Goal: Task Accomplishment & Management: Manage account settings

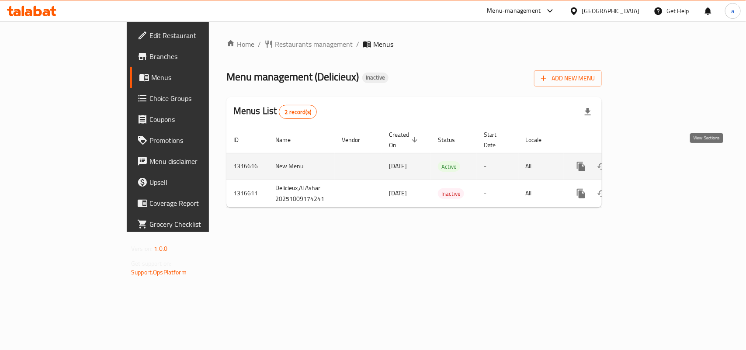
click at [649, 161] on icon "enhanced table" at bounding box center [644, 166] width 10 height 10
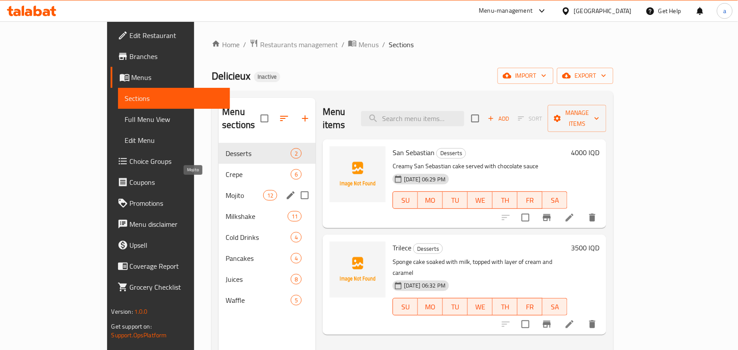
click at [226, 169] on span "Crepe" at bounding box center [258, 174] width 65 height 10
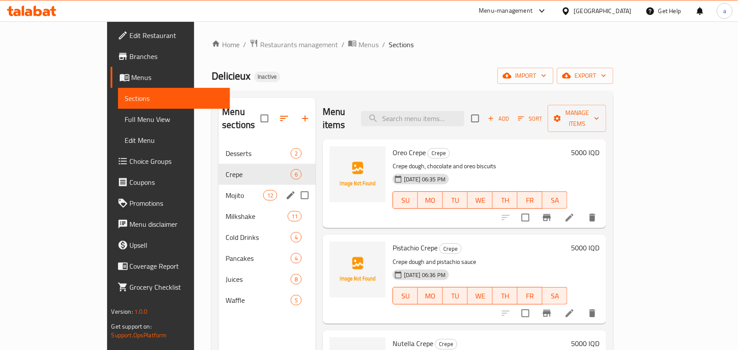
click at [219, 185] on div "Mojito 12" at bounding box center [267, 195] width 97 height 21
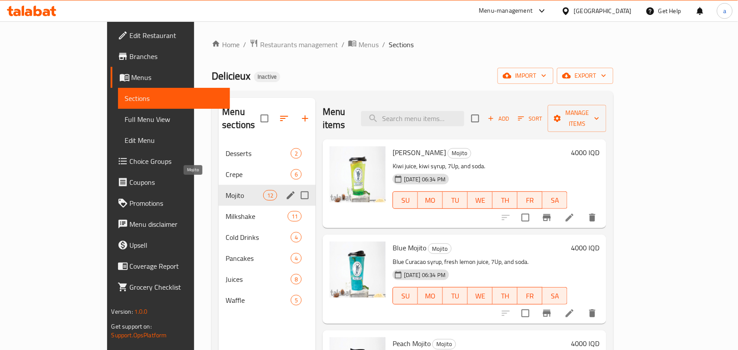
click at [219, 195] on div "Mojito 12" at bounding box center [267, 195] width 97 height 21
drag, startPoint x: 208, startPoint y: 213, endPoint x: 212, endPoint y: 224, distance: 11.6
click at [219, 215] on div "Milkshake 11" at bounding box center [267, 216] width 97 height 21
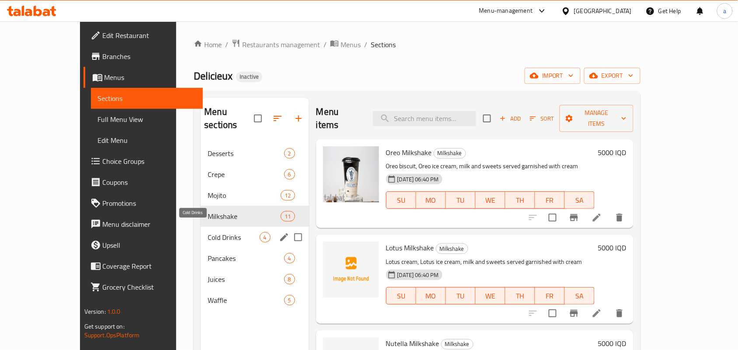
click at [214, 233] on span "Cold Drinks" at bounding box center [234, 237] width 52 height 10
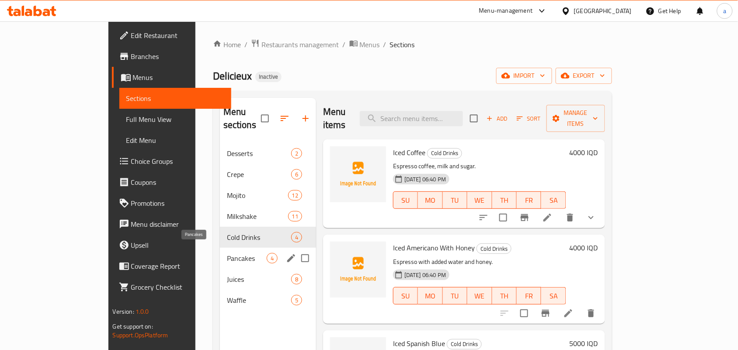
click at [227, 253] on span "Pancakes" at bounding box center [247, 258] width 40 height 10
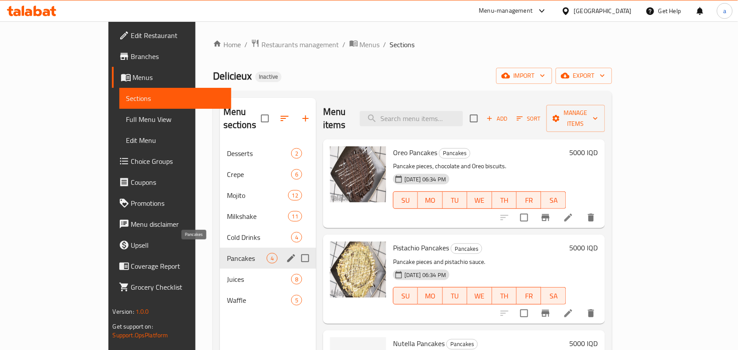
click at [220, 240] on div "Cold Drinks 4" at bounding box center [268, 237] width 96 height 21
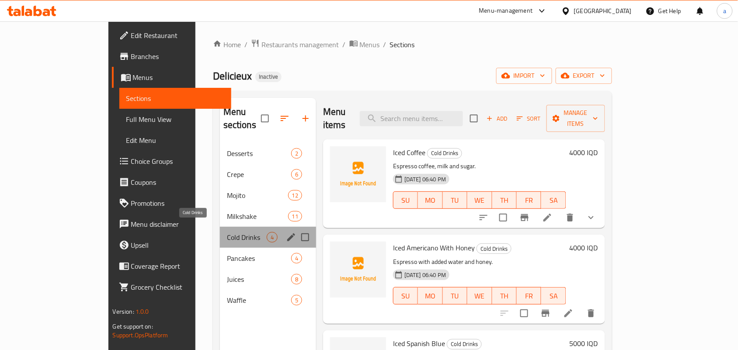
click at [227, 232] on span "Cold Drinks" at bounding box center [247, 237] width 40 height 10
click at [227, 211] on span "Milkshake" at bounding box center [257, 216] width 61 height 10
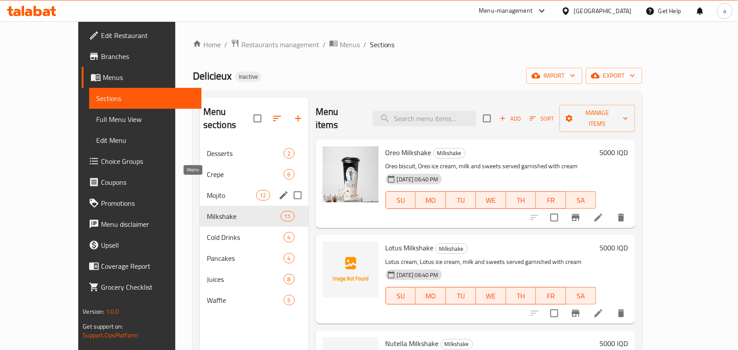
click at [207, 191] on span "Mojito" at bounding box center [231, 195] width 49 height 10
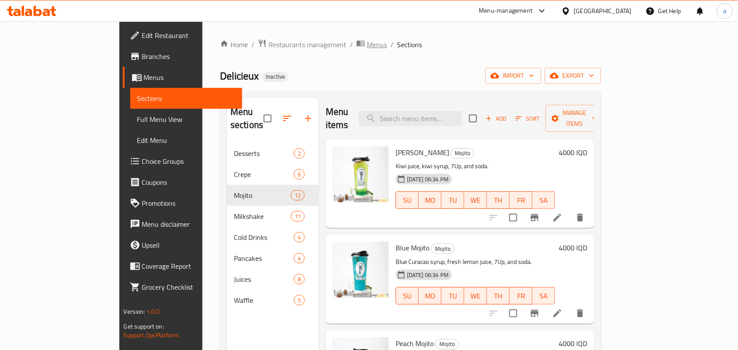
click at [367, 47] on span "Menus" at bounding box center [377, 44] width 20 height 10
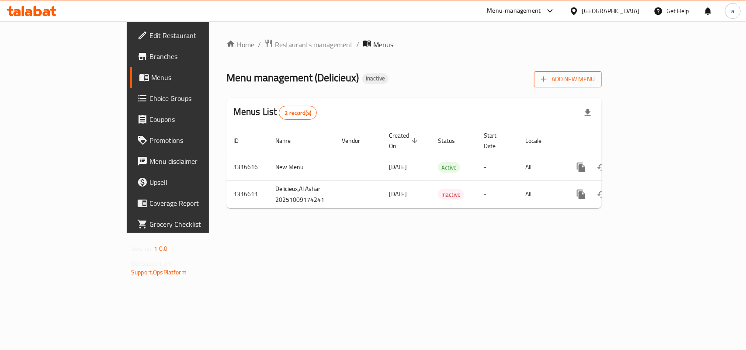
click at [595, 83] on span "Add New Menu" at bounding box center [568, 79] width 54 height 11
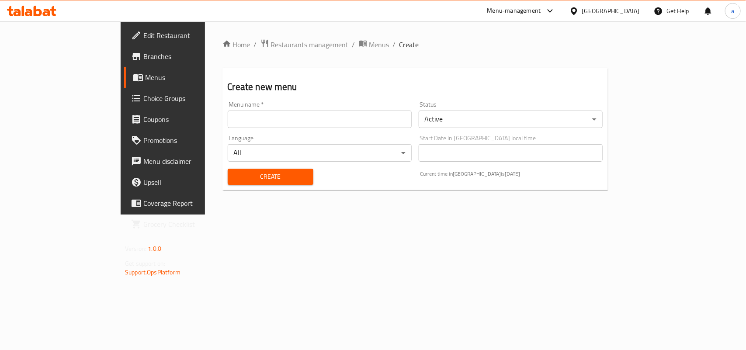
click at [265, 118] on input "text" at bounding box center [320, 119] width 184 height 17
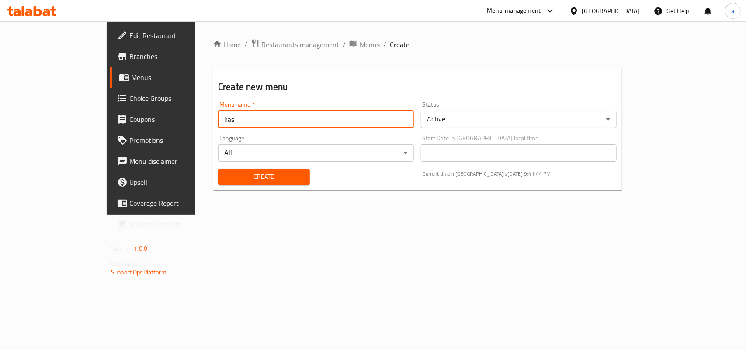
type input "kas lawae upload naka"
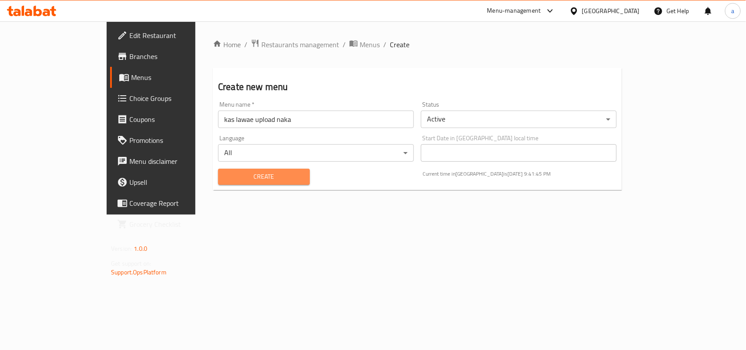
click at [240, 172] on button "Create" at bounding box center [264, 177] width 92 height 16
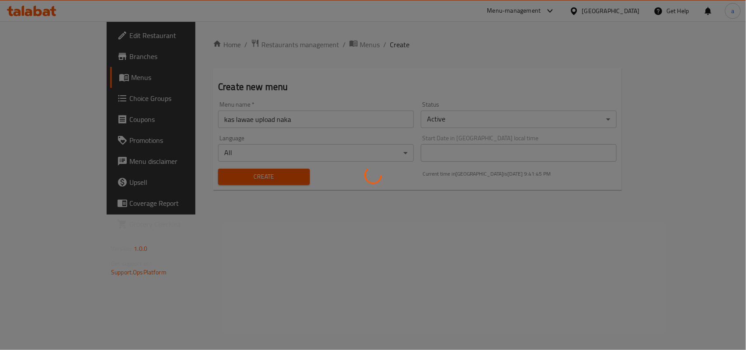
click at [239, 182] on div at bounding box center [373, 175] width 746 height 350
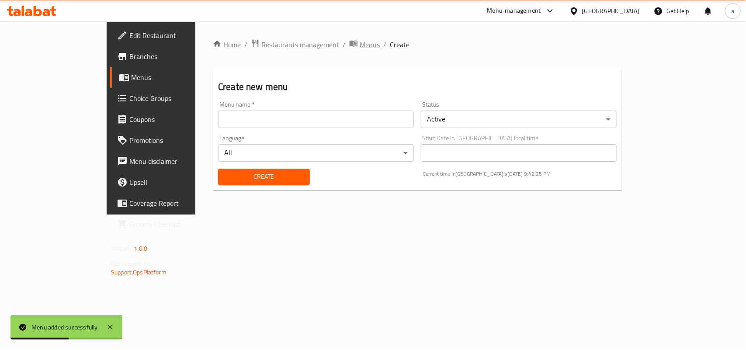
click at [360, 39] on span "Menus" at bounding box center [370, 44] width 20 height 10
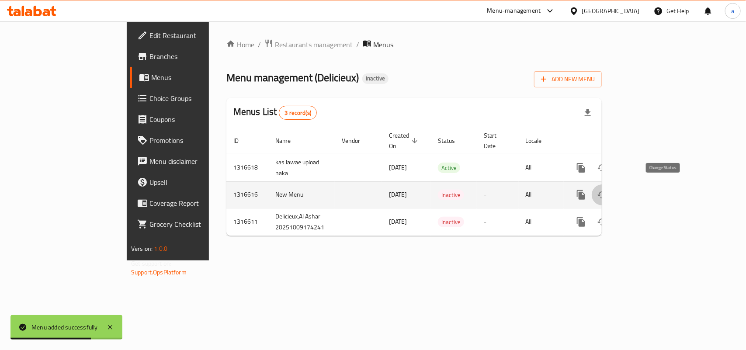
click at [608, 190] on icon "enhanced table" at bounding box center [602, 195] width 10 height 10
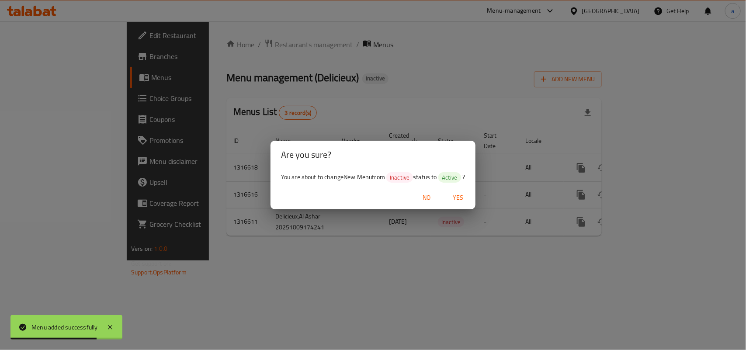
drag, startPoint x: 469, startPoint y: 197, endPoint x: 484, endPoint y: 197, distance: 14.9
click at [469, 197] on span "Yes" at bounding box center [458, 197] width 21 height 11
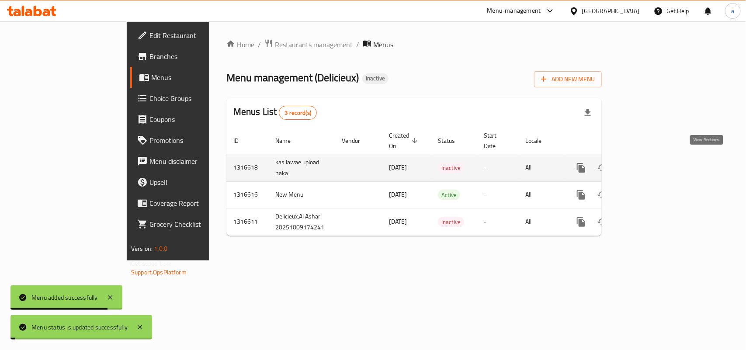
click at [648, 164] on icon "enhanced table" at bounding box center [644, 168] width 8 height 8
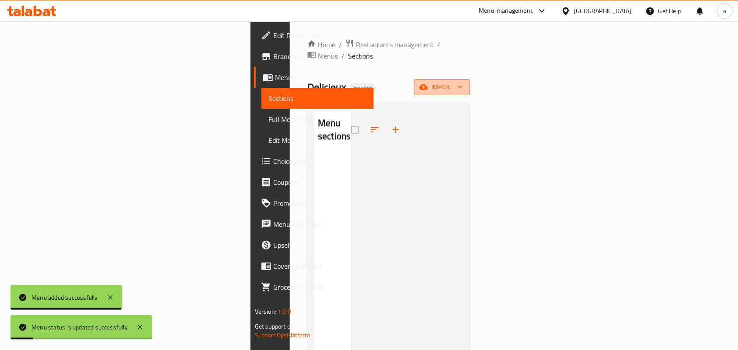
click at [428, 84] on icon "button" at bounding box center [423, 87] width 9 height 6
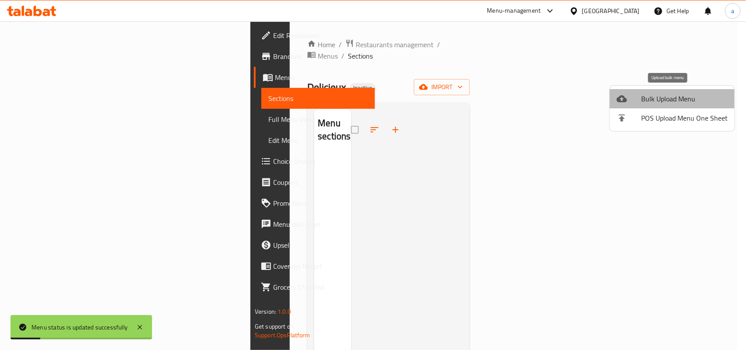
click at [643, 97] on span "Bulk Upload Menu" at bounding box center [684, 99] width 87 height 10
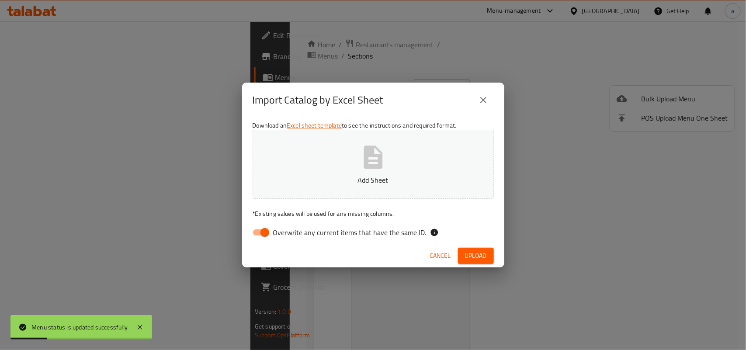
click at [261, 228] on input "Overwrite any current items that have the same ID." at bounding box center [265, 232] width 50 height 17
checkbox input "false"
click at [348, 167] on button "Add Sheet" at bounding box center [373, 164] width 241 height 69
click at [473, 255] on span "Upload" at bounding box center [476, 255] width 22 height 11
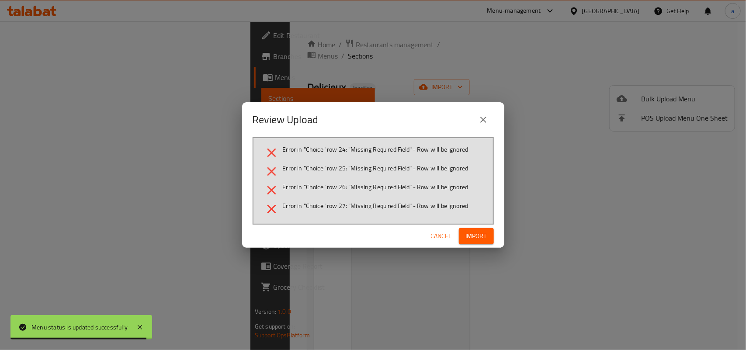
click at [483, 123] on button "close" at bounding box center [483, 119] width 21 height 21
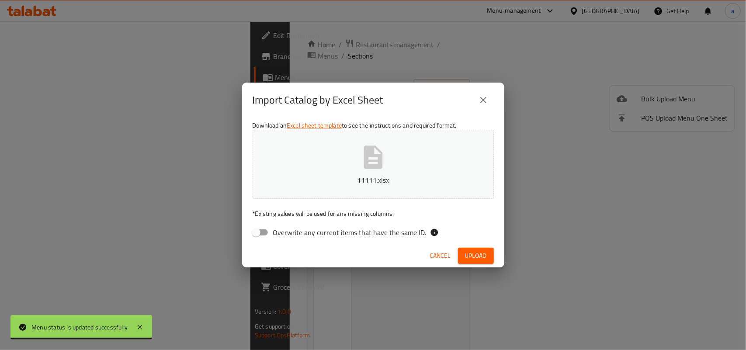
click at [360, 171] on button "11111.xlsx" at bounding box center [373, 164] width 241 height 69
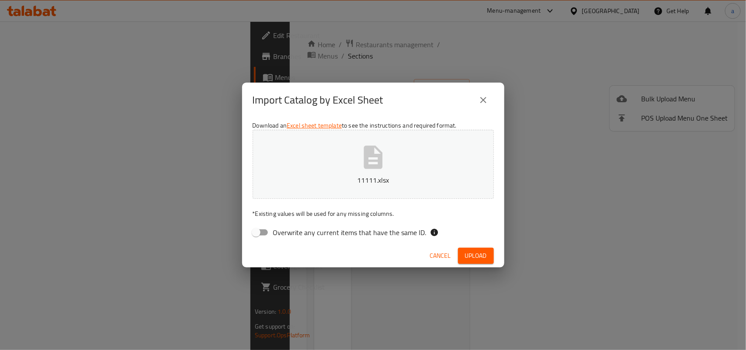
click at [475, 256] on span "Upload" at bounding box center [476, 255] width 22 height 11
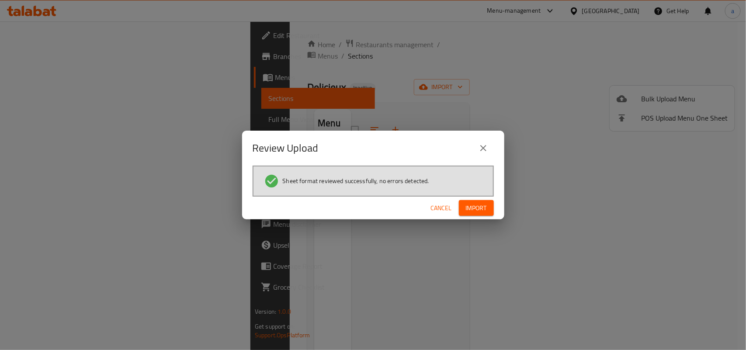
click at [457, 209] on div "Cancel Import" at bounding box center [373, 208] width 262 height 23
click at [463, 209] on button "Import" at bounding box center [476, 208] width 35 height 16
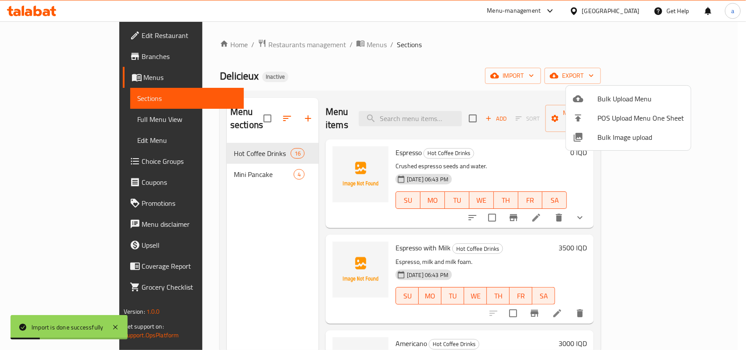
click at [227, 206] on div at bounding box center [373, 175] width 746 height 350
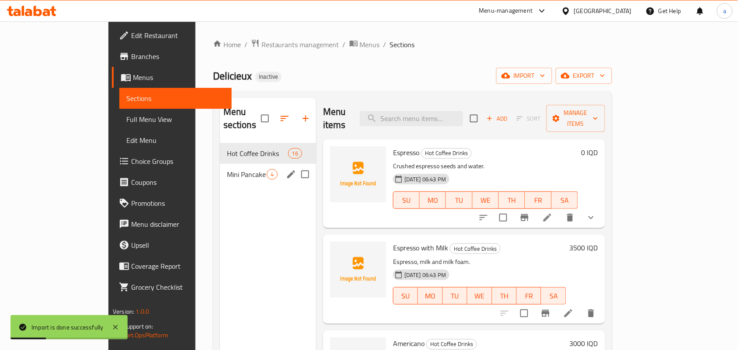
click at [227, 169] on span "Mini Pancake" at bounding box center [247, 174] width 40 height 10
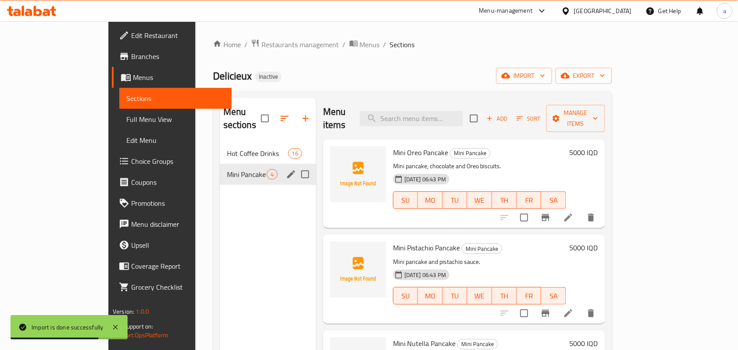
click at [227, 148] on span "Hot Coffee Drinks" at bounding box center [257, 153] width 61 height 10
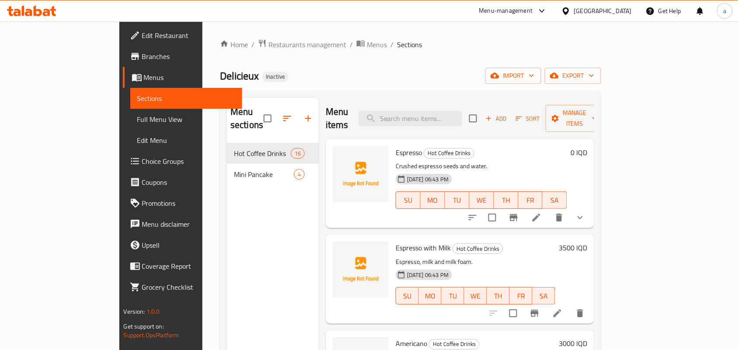
click at [585, 212] on icon "show more" at bounding box center [580, 217] width 10 height 10
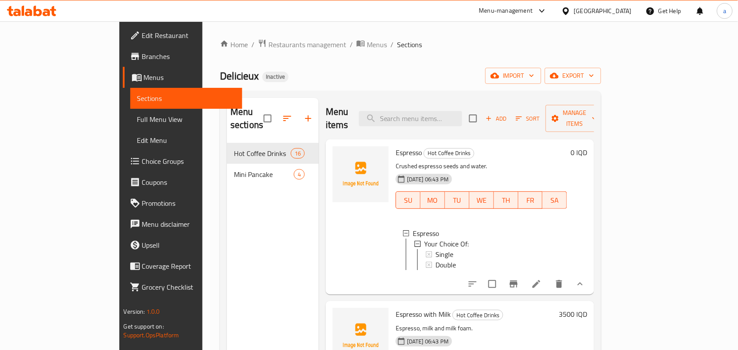
click at [585, 283] on icon "show more" at bounding box center [580, 284] width 10 height 10
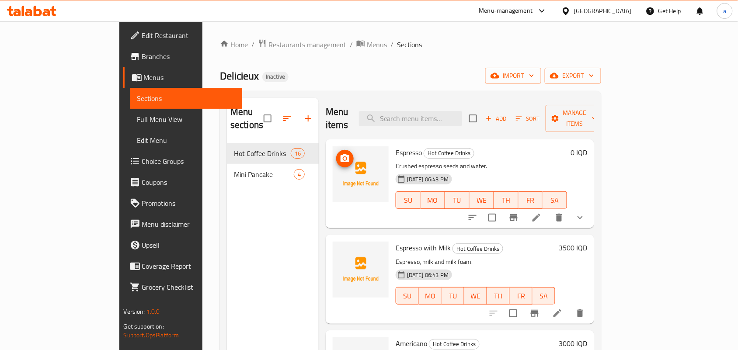
click at [340, 154] on icon "upload picture" at bounding box center [344, 158] width 9 height 8
click at [396, 241] on span "Espresso with Milk" at bounding box center [423, 247] width 55 height 13
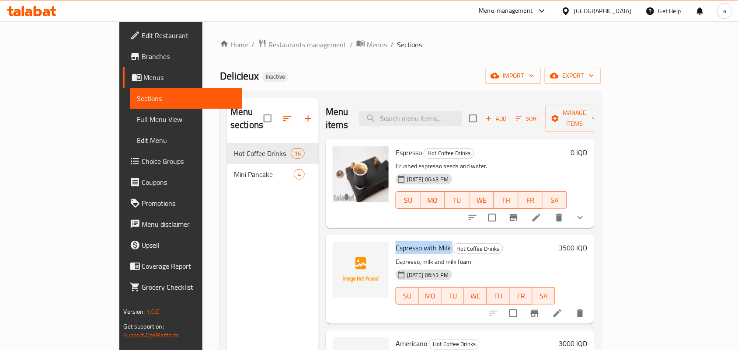
click at [396, 241] on span "Espresso with Milk" at bounding box center [423, 247] width 55 height 13
copy h6 "Espresso with Milk"
click at [502, 245] on h6 "Espresso with Milk Hot Coffee Drinks" at bounding box center [476, 248] width 160 height 12
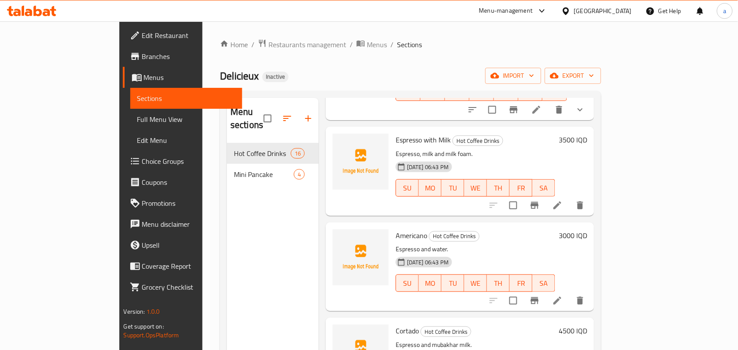
scroll to position [127, 0]
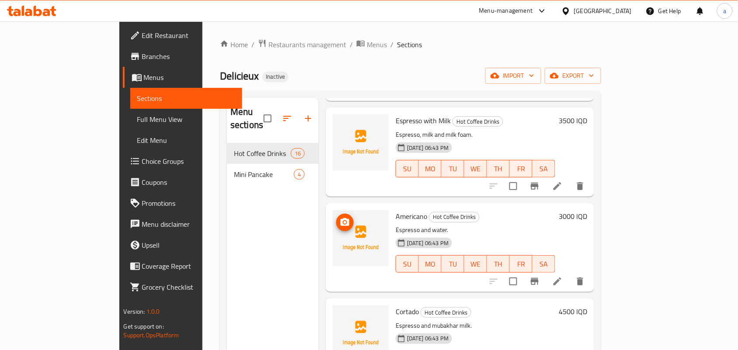
click at [340, 218] on icon "upload picture" at bounding box center [344, 222] width 9 height 8
click at [396, 210] on span "Americano" at bounding box center [411, 216] width 31 height 13
copy h6 "Americano"
click at [492, 225] on p "Espresso and water." at bounding box center [476, 230] width 160 height 11
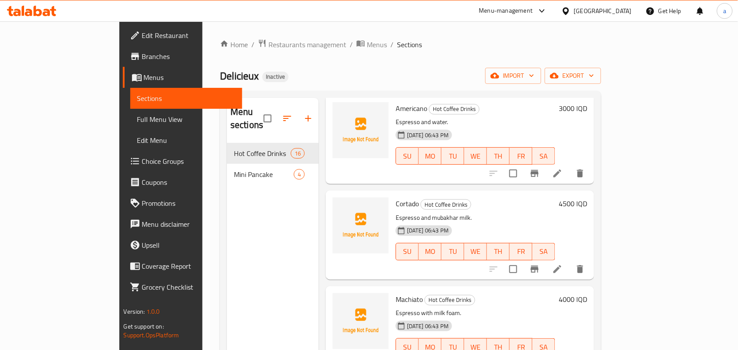
scroll to position [255, 0]
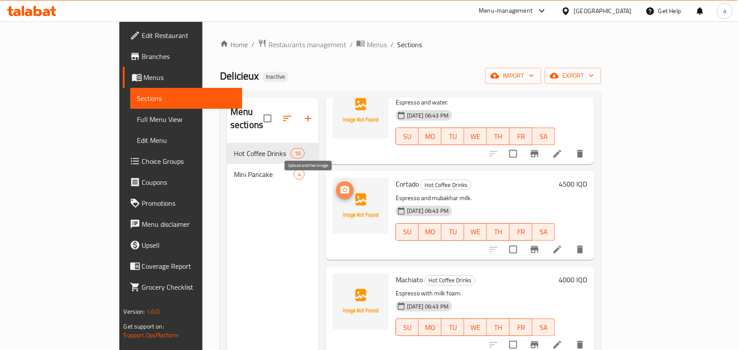
click at [344, 189] on circle "upload picture" at bounding box center [345, 190] width 3 height 3
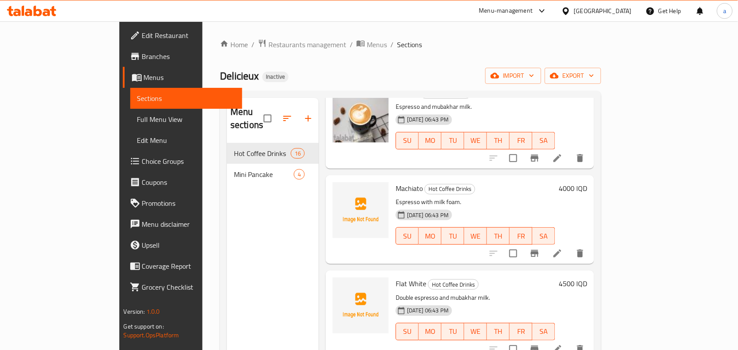
scroll to position [382, 0]
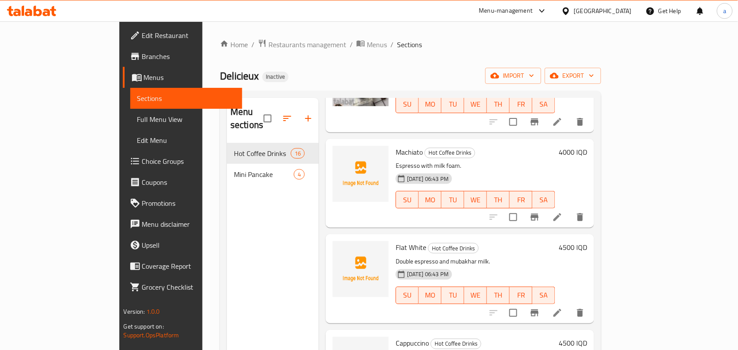
click at [396, 152] on span "Machiato" at bounding box center [409, 152] width 27 height 13
copy h6 "Machiato"
click at [562, 219] on icon at bounding box center [557, 217] width 10 height 10
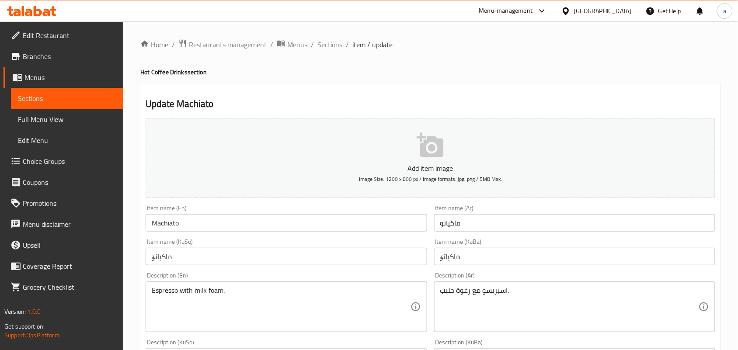
click at [170, 229] on input "Machiato" at bounding box center [286, 222] width 281 height 17
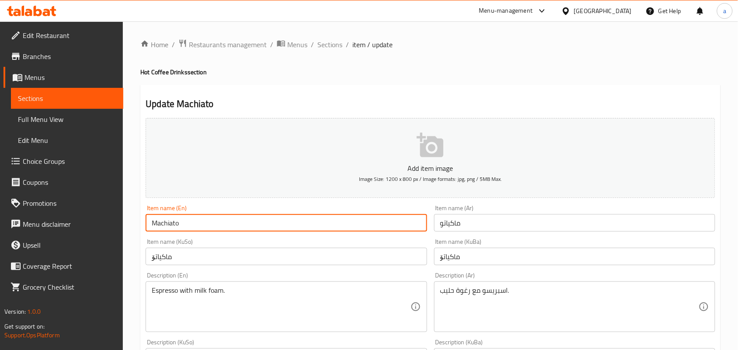
click at [170, 229] on input "Machiato" at bounding box center [286, 222] width 281 height 17
paste input "c"
type input "Macchiato"
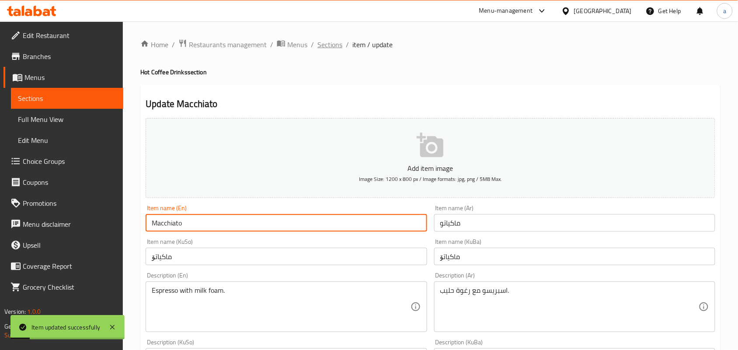
click at [342, 43] on span "Sections" at bounding box center [329, 44] width 25 height 10
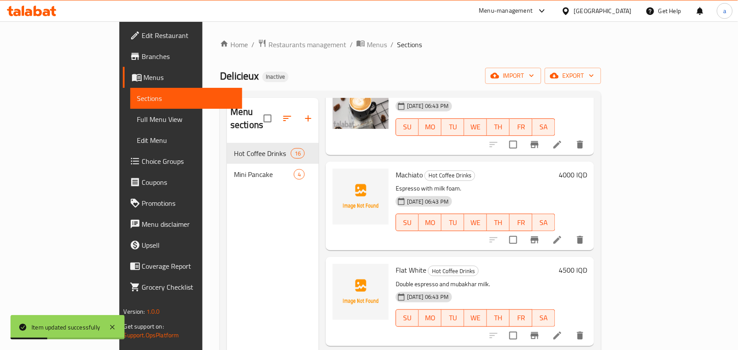
scroll to position [382, 0]
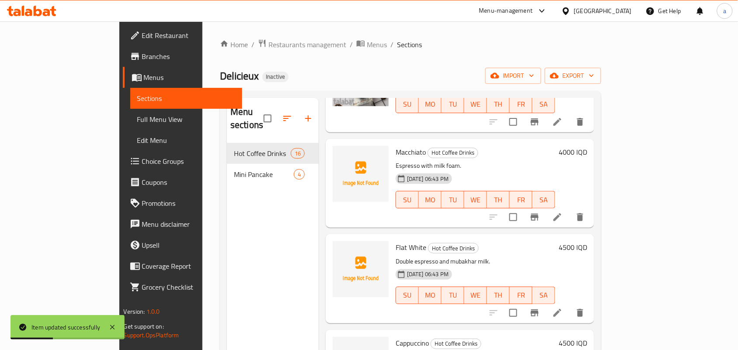
click at [396, 149] on span "Macchiato" at bounding box center [411, 152] width 30 height 13
copy h6 "Macchiato"
click at [495, 252] on h6 "Flat White Hot Coffee Drinks" at bounding box center [476, 247] width 160 height 12
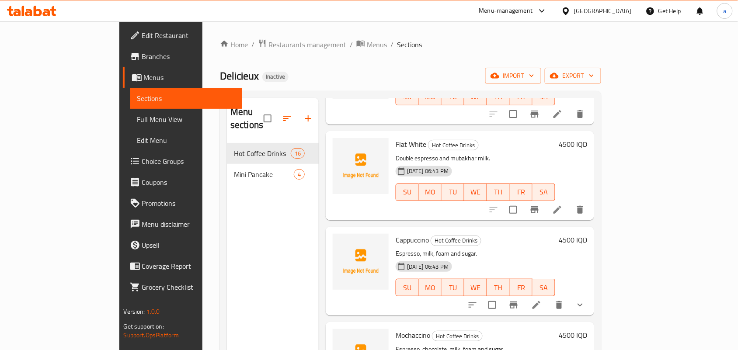
scroll to position [510, 0]
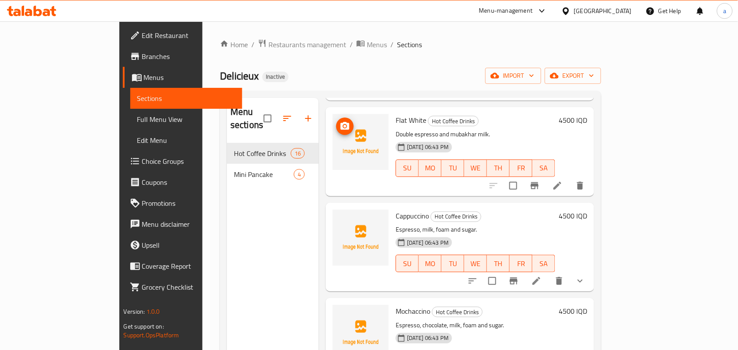
click at [340, 128] on icon "upload picture" at bounding box center [344, 126] width 9 height 8
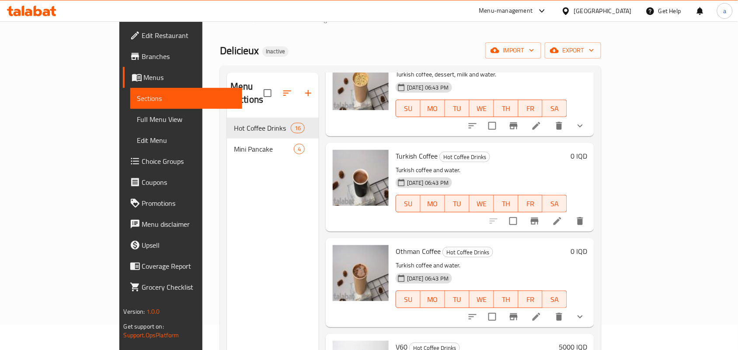
scroll to position [0, 0]
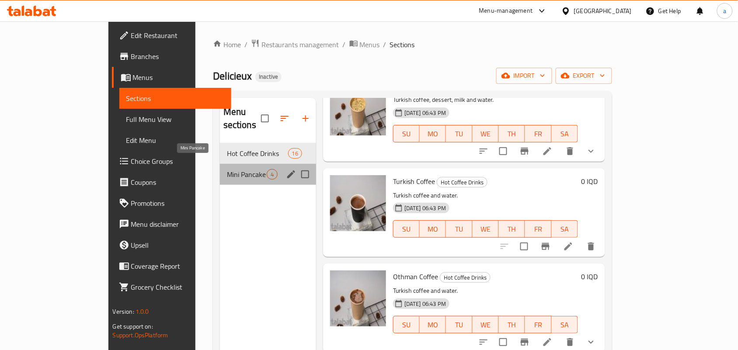
click at [227, 169] on span "Mini Pancake" at bounding box center [247, 174] width 40 height 10
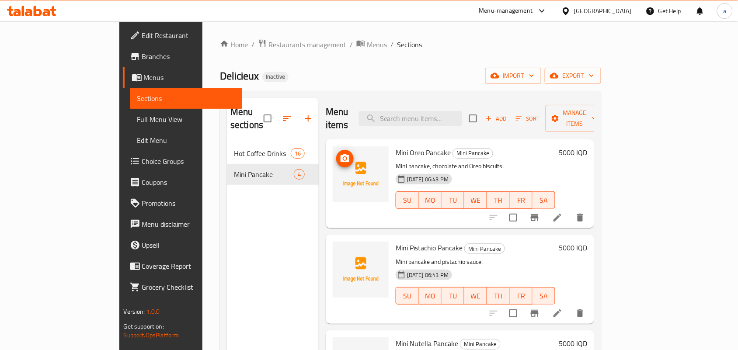
click at [340, 153] on icon "upload picture" at bounding box center [345, 158] width 10 height 10
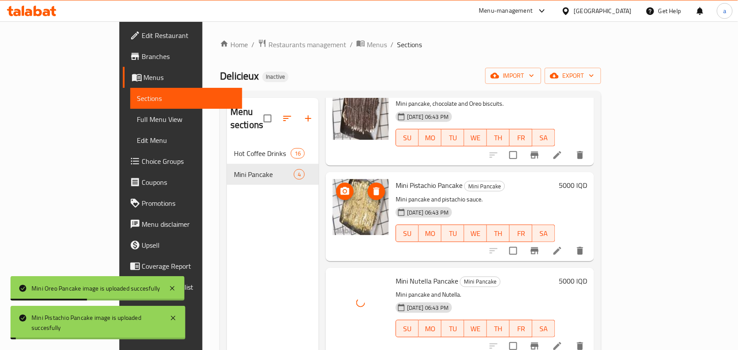
scroll to position [123, 0]
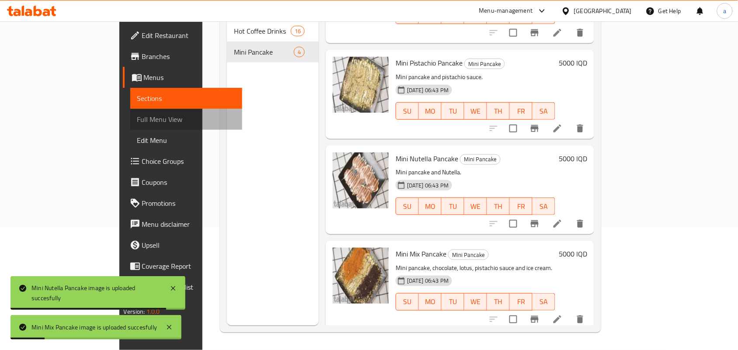
click at [137, 121] on span "Full Menu View" at bounding box center [186, 119] width 98 height 10
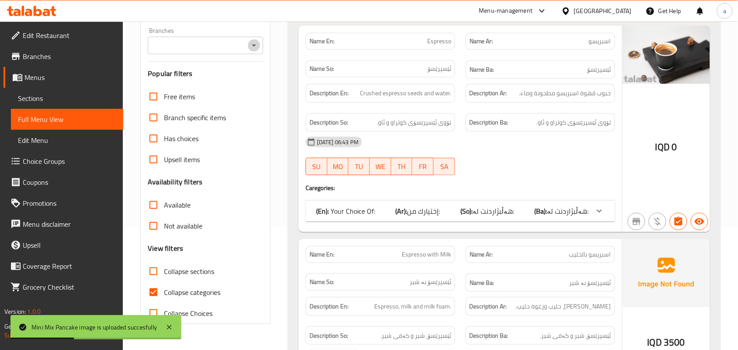
click at [252, 51] on icon "Open" at bounding box center [254, 45] width 10 height 10
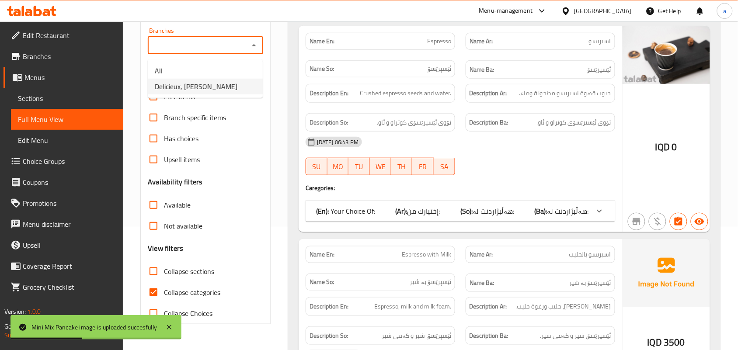
click at [210, 91] on span "Delicieux, Al Ashar" at bounding box center [196, 86] width 83 height 10
type input "Delicieux, Al Ashar"
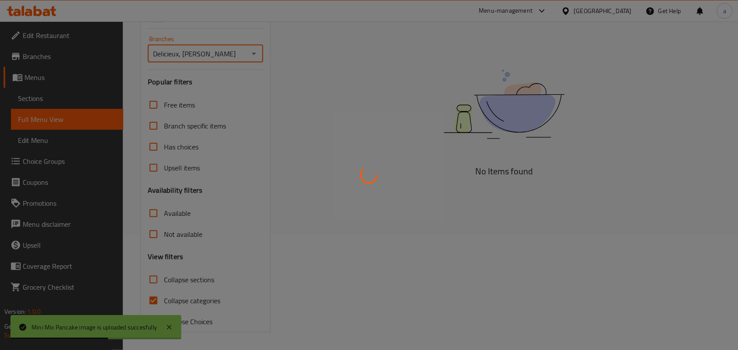
scroll to position [129, 0]
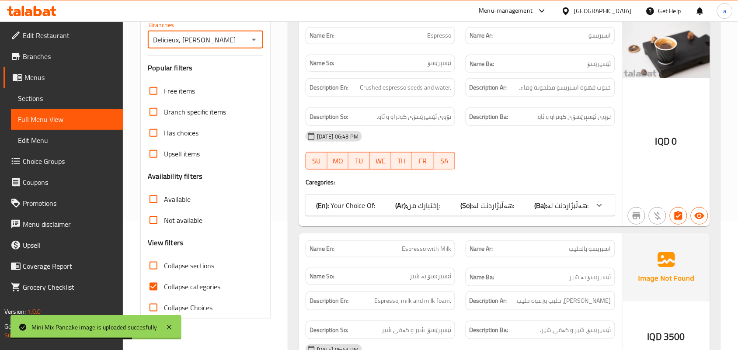
click at [166, 292] on span "Collapse categories" at bounding box center [192, 286] width 56 height 10
click at [164, 297] on input "Collapse categories" at bounding box center [153, 286] width 21 height 21
checkbox input "false"
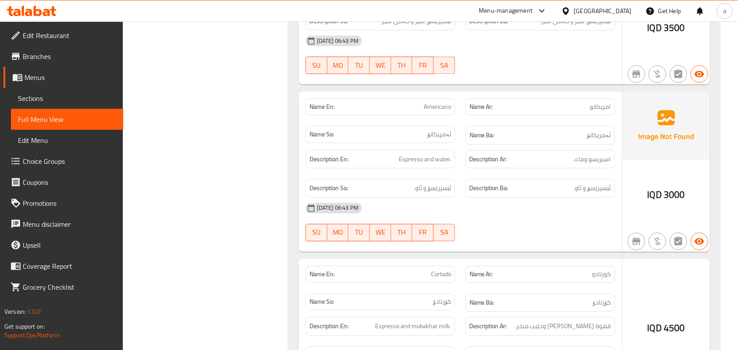
scroll to position [511, 0]
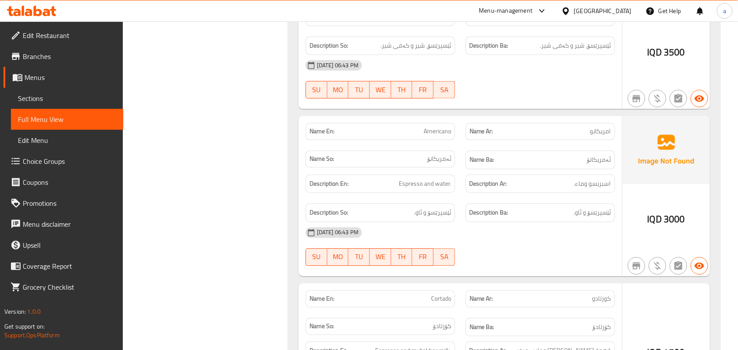
click at [602, 136] on span "امريكانو" at bounding box center [600, 131] width 21 height 9
copy span "امريكانو"
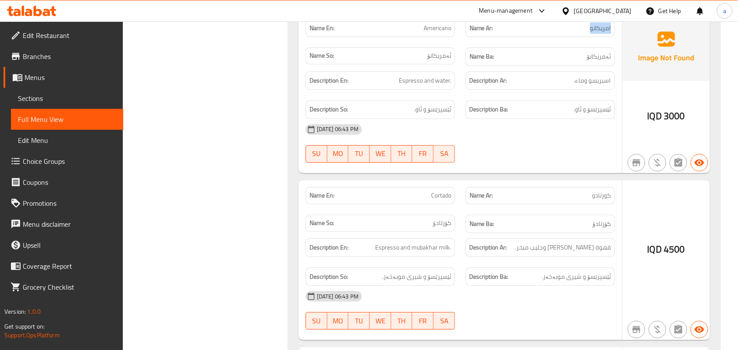
scroll to position [639, 0]
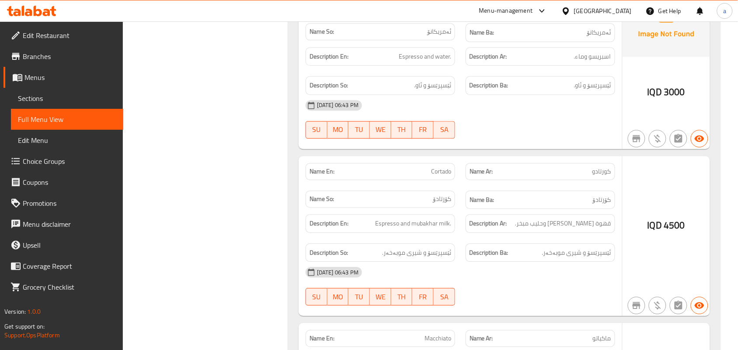
click at [441, 176] on span "Cortado" at bounding box center [441, 171] width 20 height 9
copy span "Cortado"
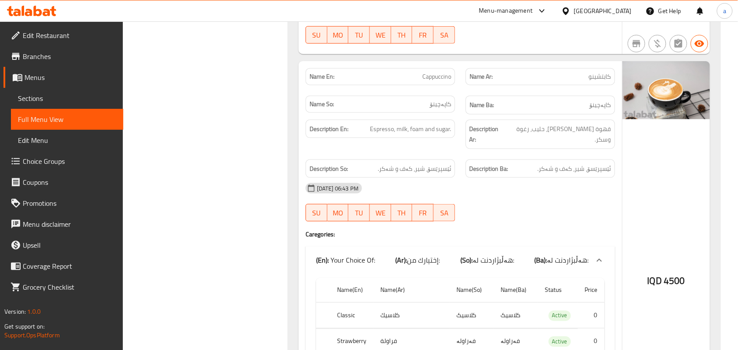
scroll to position [1276, 0]
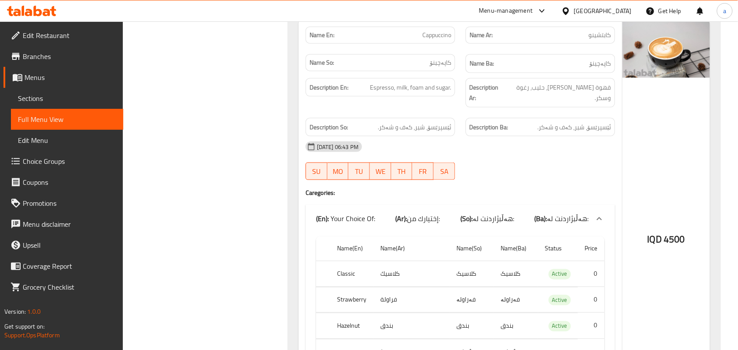
click at [442, 40] on span "Cappuccino" at bounding box center [436, 35] width 29 height 9
copy span "Cappuccino"
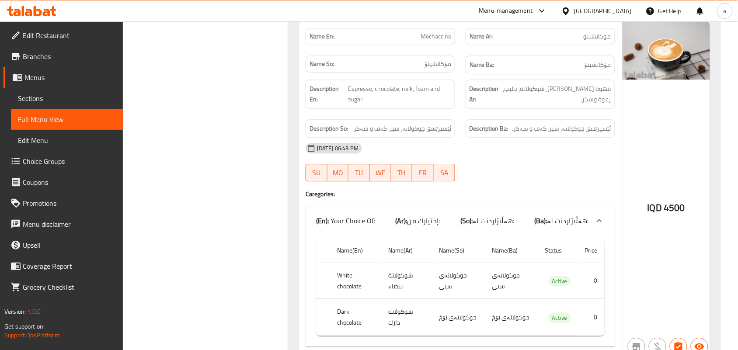
scroll to position [1687, 0]
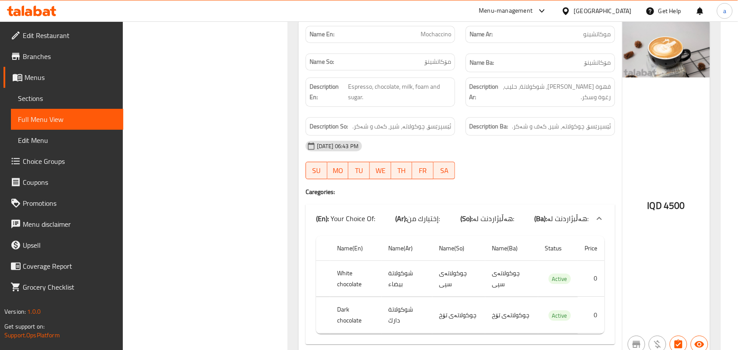
click at [444, 32] on span "Mochaccino" at bounding box center [435, 34] width 31 height 9
copy span "Mochaccino"
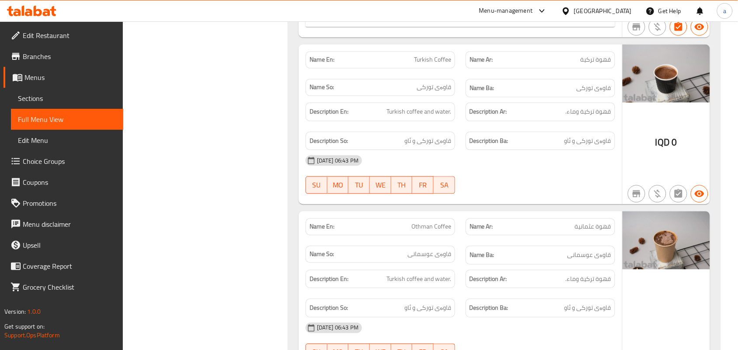
scroll to position [3472, 0]
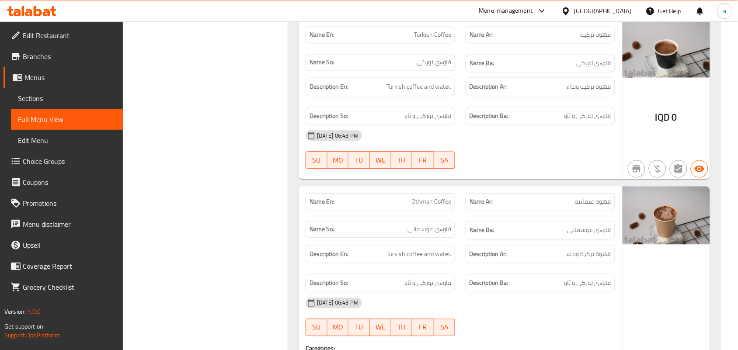
click at [433, 210] on div "Name En: Othman Coffee" at bounding box center [380, 201] width 149 height 17
click at [433, 206] on span "Othman Coffee" at bounding box center [431, 201] width 40 height 9
drag, startPoint x: 433, startPoint y: 213, endPoint x: 424, endPoint y: 212, distance: 8.3
click at [424, 206] on span "Othman Coffee" at bounding box center [431, 201] width 40 height 9
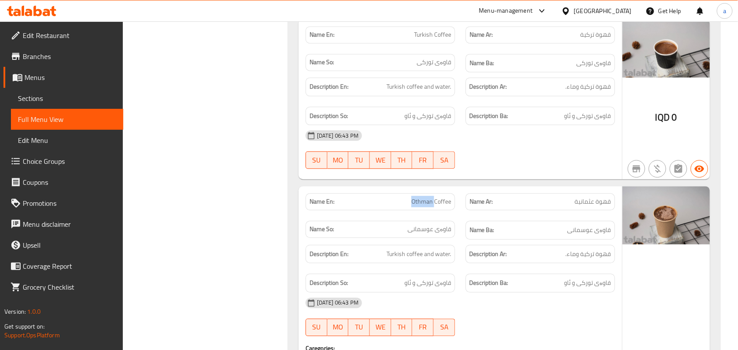
click at [424, 206] on span "Othman Coffee" at bounding box center [431, 201] width 40 height 9
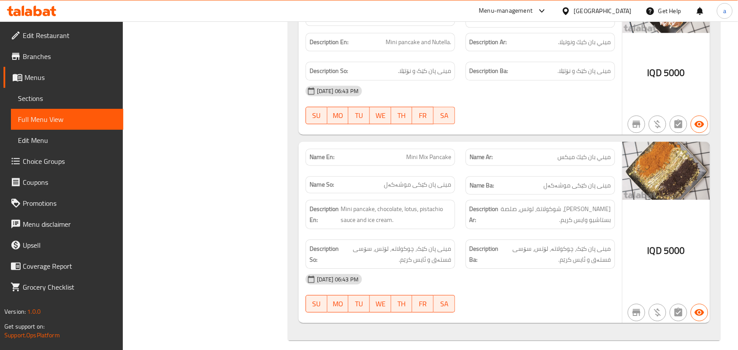
scroll to position [4593, 0]
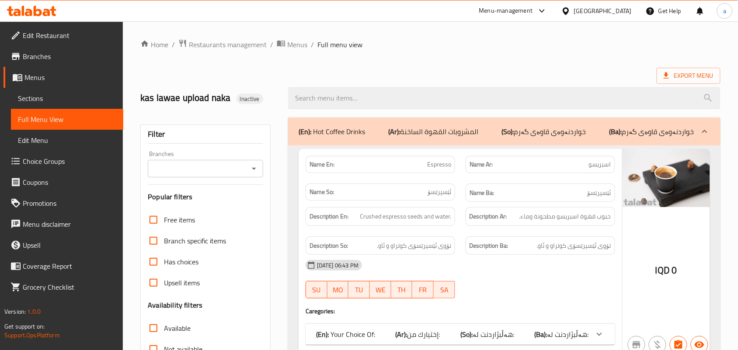
click at [32, 104] on span "Sections" at bounding box center [67, 98] width 98 height 10
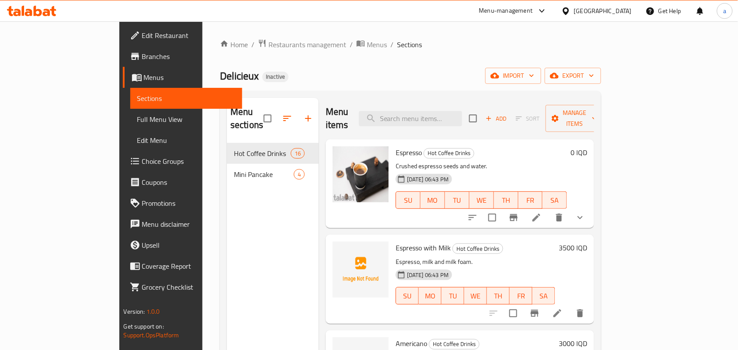
click at [542, 212] on icon at bounding box center [536, 217] width 10 height 10
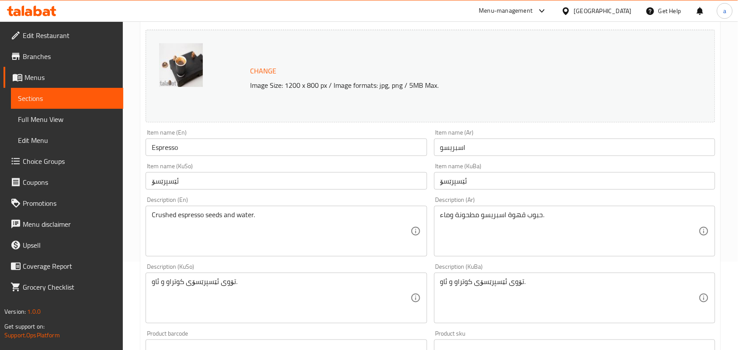
scroll to position [127, 0]
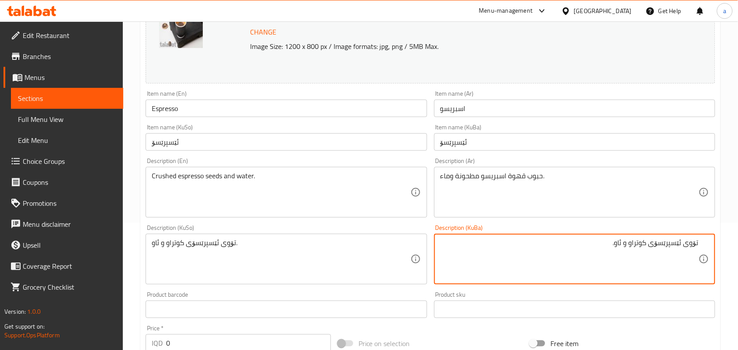
click at [683, 252] on textarea "تۆوی ئێسپرێسۆی کوتراو و ئاو." at bounding box center [569, 260] width 258 height 42
drag, startPoint x: 684, startPoint y: 256, endPoint x: 659, endPoint y: 262, distance: 26.1
click at [663, 276] on textarea "تۆوی قاوەی ئێسپرێسۆی کوتراو و ئاو." at bounding box center [569, 260] width 258 height 42
click at [652, 250] on textarea "تۆوی قاوەی ئێسپرێسۆی کوتراو و ئاو." at bounding box center [569, 260] width 258 height 42
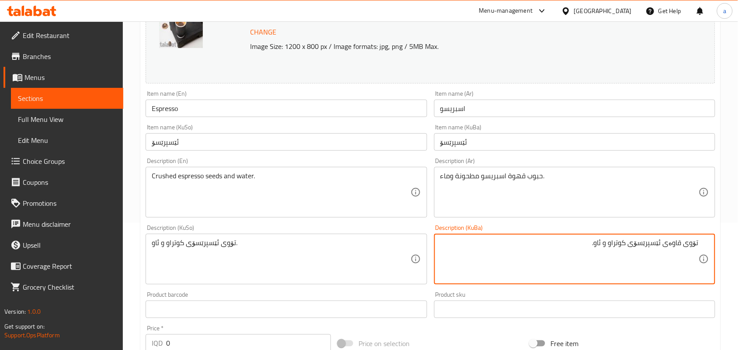
click at [652, 250] on textarea "تۆوی قاوەی ئێسپرێسۆی کوتراو و ئاو." at bounding box center [569, 260] width 258 height 42
type textarea "تۆوی قاوەی ئێسپرێسۆی کوتراو و ئاو."
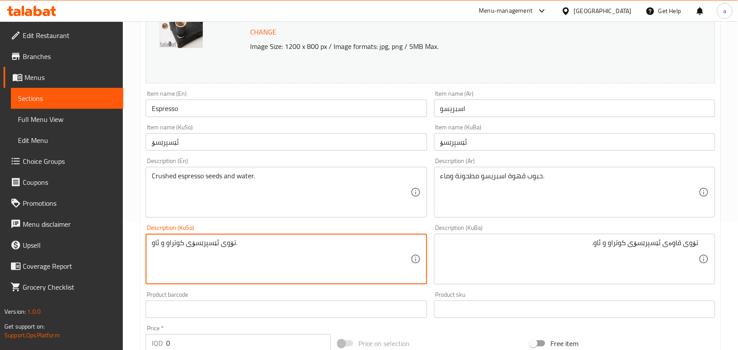
click at [205, 251] on textarea "تۆوی ئێسپرێسۆی کوتراو و ئاو." at bounding box center [281, 260] width 258 height 42
paste textarea "قاوەی"
type textarea "تۆوی قاوەی ئێسپرێسۆی کوتراو و ئاو."
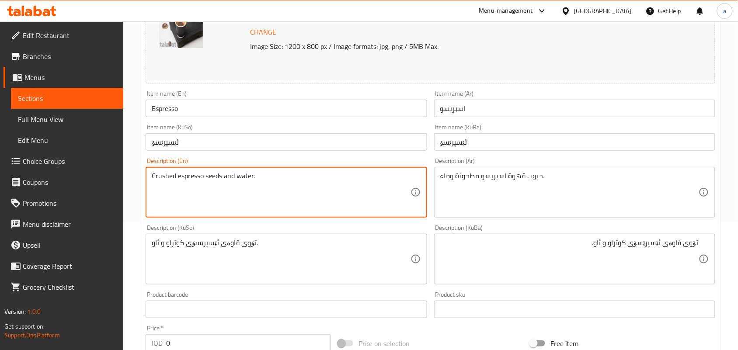
click at [210, 184] on textarea "Crushed espresso seeds and water." at bounding box center [281, 193] width 258 height 42
type textarea "Crushed espresso coffee seeds and water."
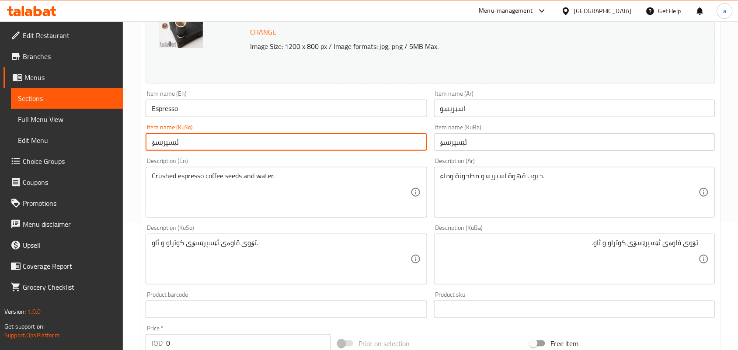
click at [188, 147] on input "ئێسپرێسۆ" at bounding box center [286, 141] width 281 height 17
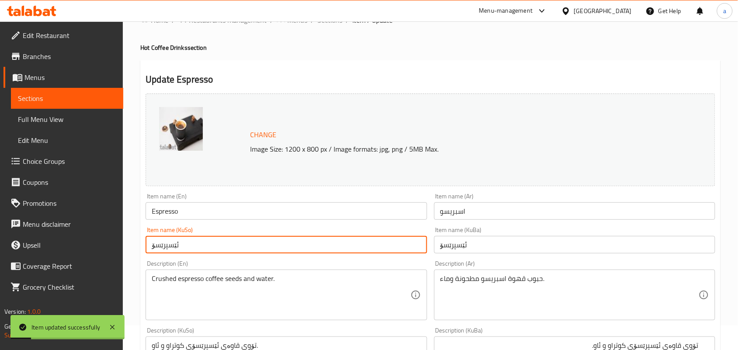
scroll to position [0, 0]
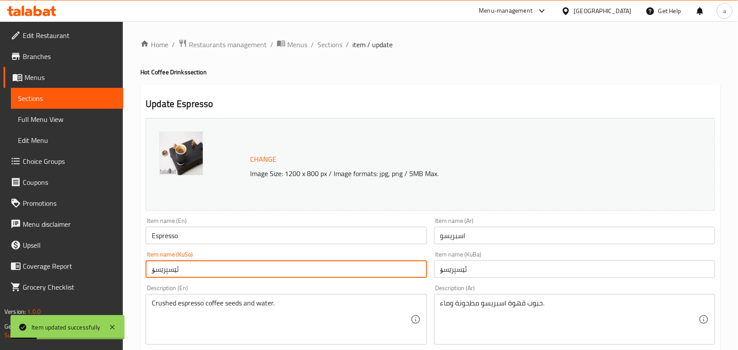
click at [339, 49] on span "Sections" at bounding box center [329, 44] width 25 height 10
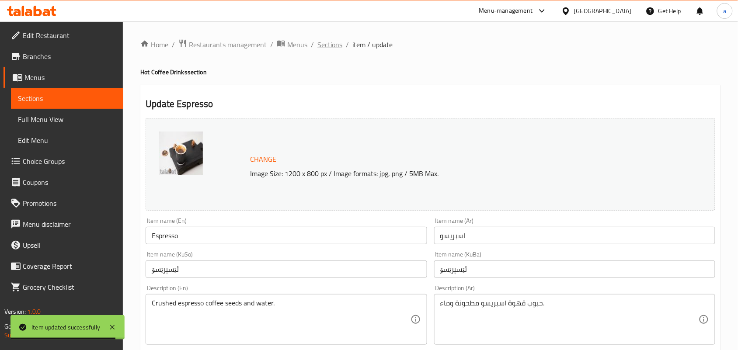
click at [342, 47] on span "Sections" at bounding box center [329, 44] width 25 height 10
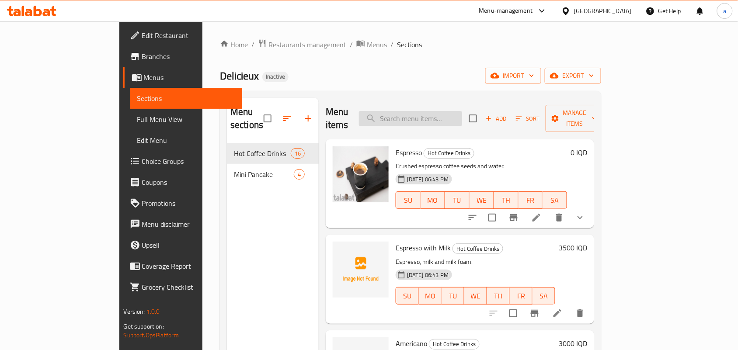
click at [443, 111] on input "search" at bounding box center [410, 118] width 103 height 15
paste input "Cortado"
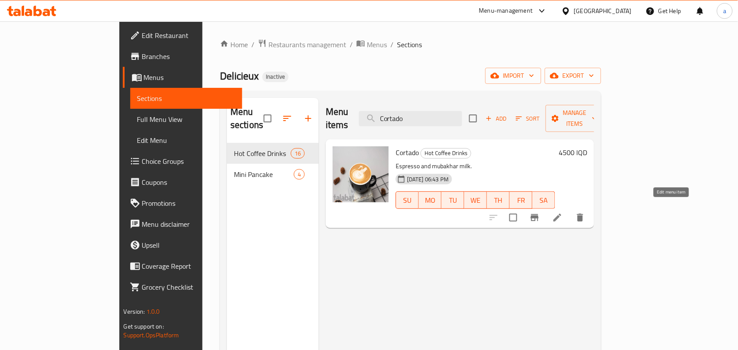
type input "Cortado"
click at [562, 212] on icon at bounding box center [557, 217] width 10 height 10
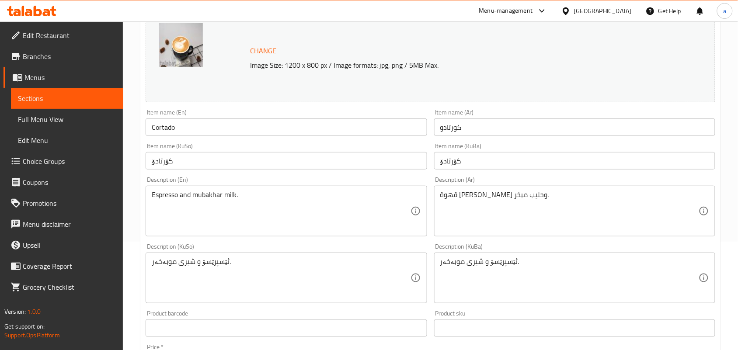
scroll to position [127, 0]
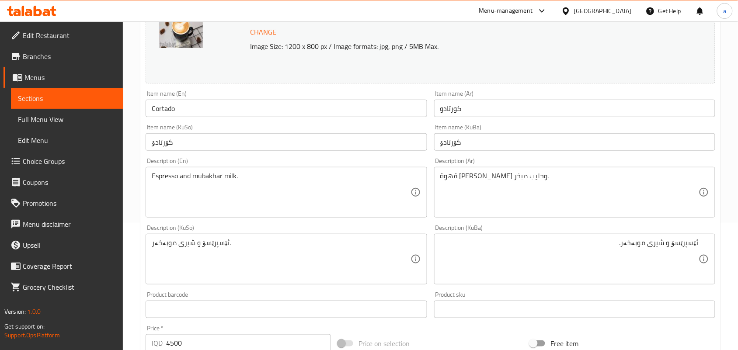
click at [699, 253] on div "ئێسپرێسۆ و شیری موبەخەر. Description (KuBa)" at bounding box center [574, 259] width 281 height 51
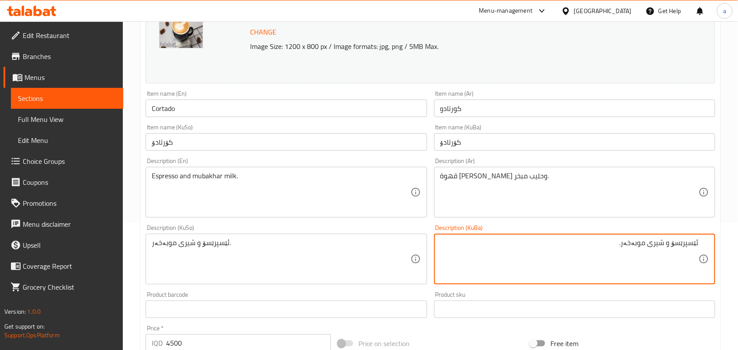
click at [696, 249] on textarea "ئێسپرێسۆ و شیری موبەخەر." at bounding box center [569, 260] width 258 height 42
click at [643, 252] on textarea "قاوەی ئێسپرێسۆ و شیری موبەخەر." at bounding box center [569, 260] width 258 height 42
type textarea "قاوەی ئێسپرێسۆ و شیری موبەخەر."
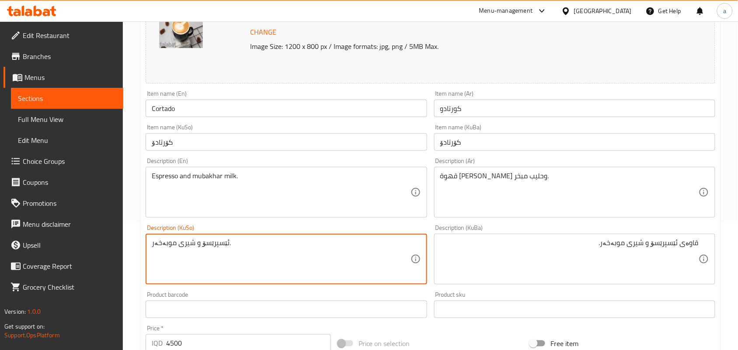
paste textarea "قاوەی"
type textarea "قاوەی ئێسپرێسۆ و شیری موبەخەر."
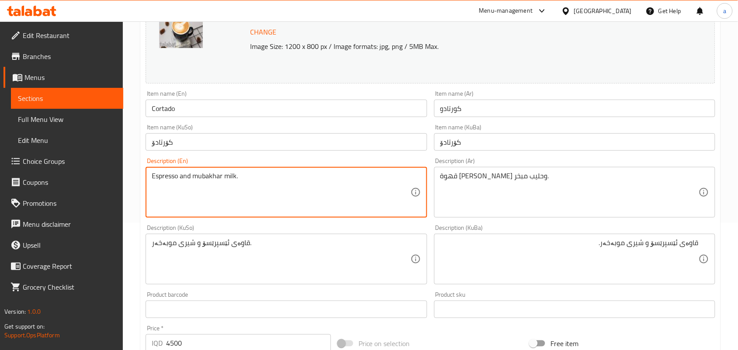
click at [183, 184] on textarea "Espresso and mubakhar milk." at bounding box center [281, 193] width 258 height 42
type textarea "Espresso coffee and mubakhar milk."
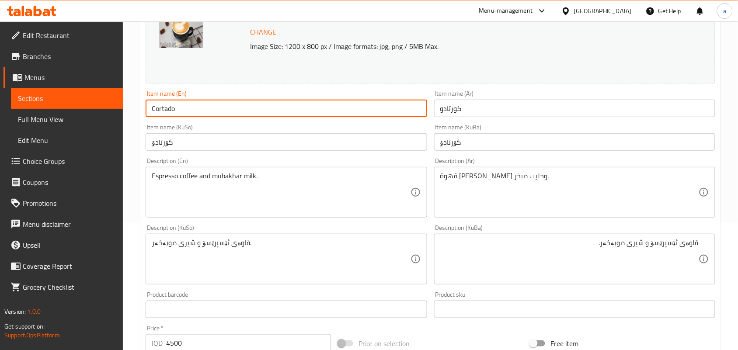
click at [199, 106] on input "Cortado" at bounding box center [286, 108] width 281 height 17
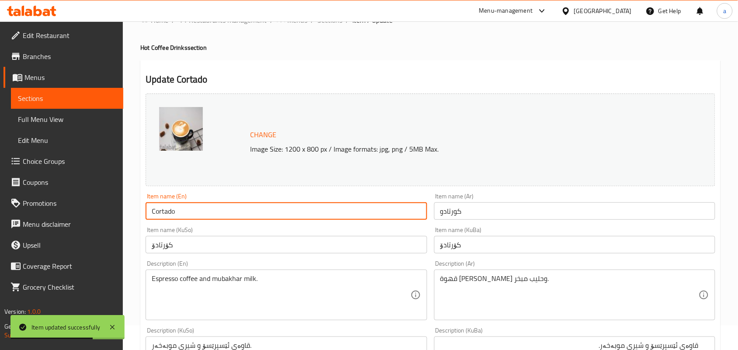
scroll to position [0, 0]
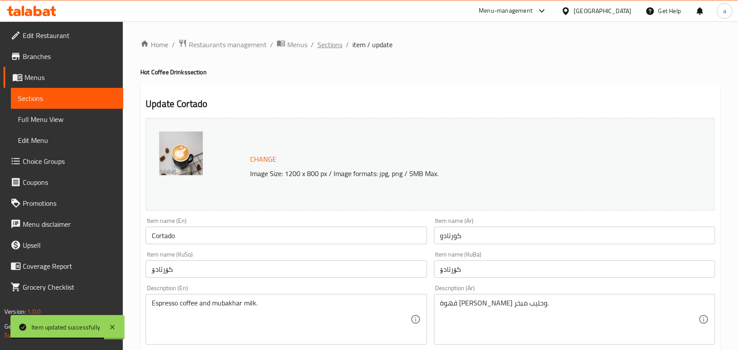
click at [333, 44] on span "Sections" at bounding box center [329, 44] width 25 height 10
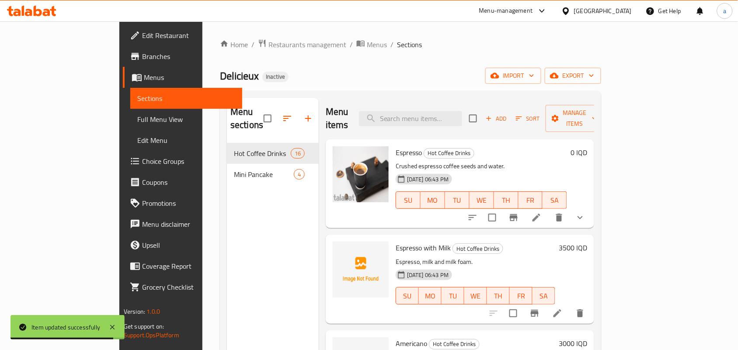
drag, startPoint x: 421, startPoint y: 116, endPoint x: 523, endPoint y: 161, distance: 111.7
click at [422, 116] on input "search" at bounding box center [410, 118] width 103 height 15
paste input "Cappuccino"
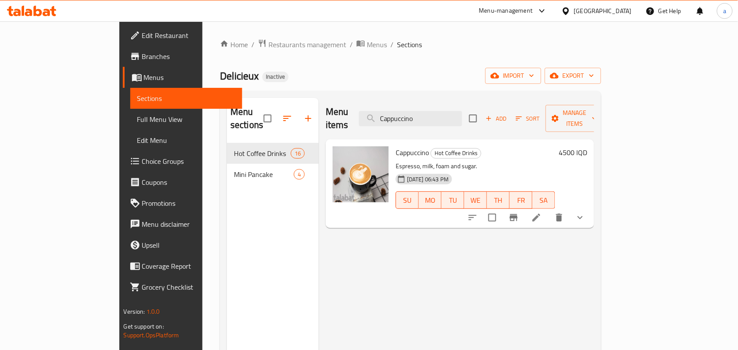
type input "Cappuccino"
click at [542, 215] on icon at bounding box center [536, 217] width 10 height 10
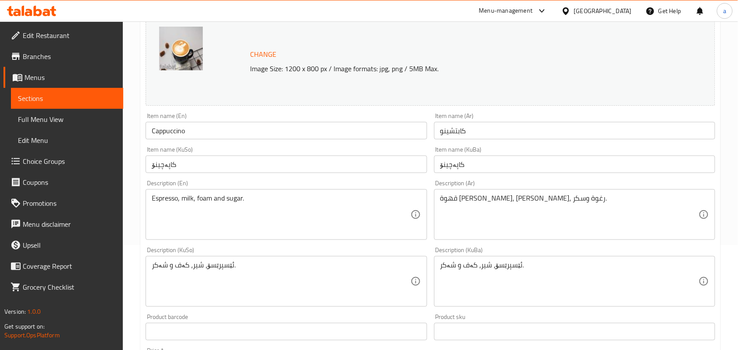
scroll to position [127, 0]
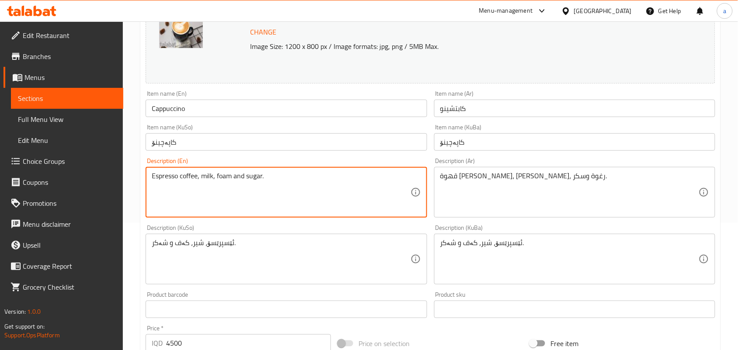
type textarea "Espresso coffee, milk, foam and sugar."
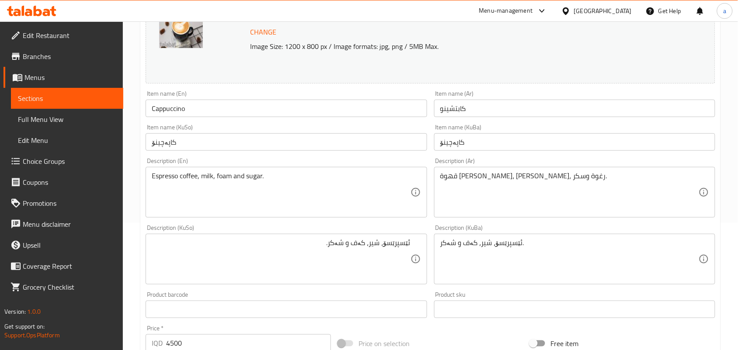
click at [411, 252] on div "ئێسپرێسۆ، شیر، کەف و شەکر. Description (KuSo)" at bounding box center [286, 259] width 281 height 51
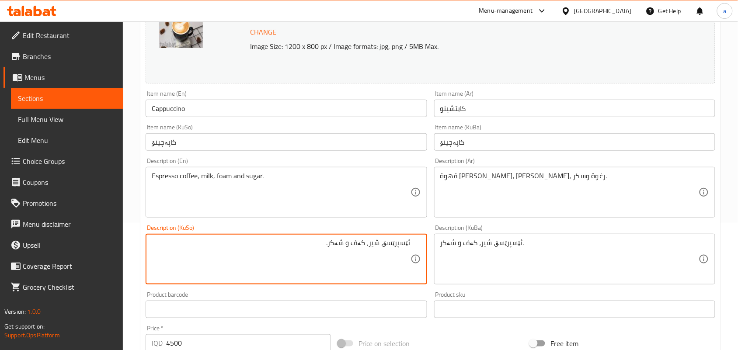
click at [407, 253] on textarea "ئێسپرێسۆ، شیر، کەف و شەکر." at bounding box center [281, 260] width 258 height 42
click at [399, 252] on textarea "قاوەی ئێسپرێسۆ، شیر، کەف و شەکر." at bounding box center [281, 260] width 258 height 42
type textarea "قاوەی ئێسپرێسۆ، شیر، کەف و شەکر."
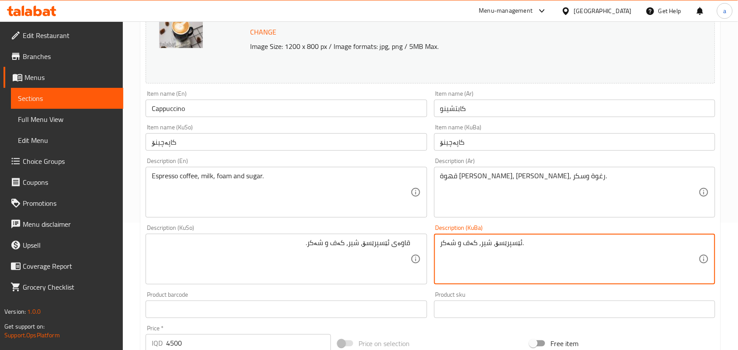
paste textarea "قاوەی"
type textarea "قاوەی ئێسپرێسۆ، شیر، کەف و شەکر."
click at [264, 110] on input "Cappuccino" at bounding box center [286, 108] width 281 height 17
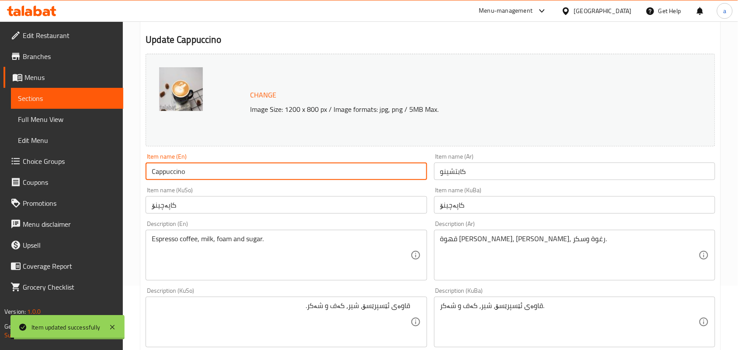
scroll to position [0, 0]
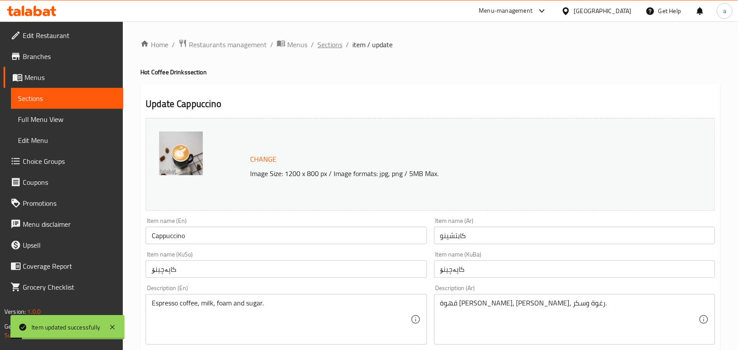
click at [340, 42] on span "Sections" at bounding box center [329, 44] width 25 height 10
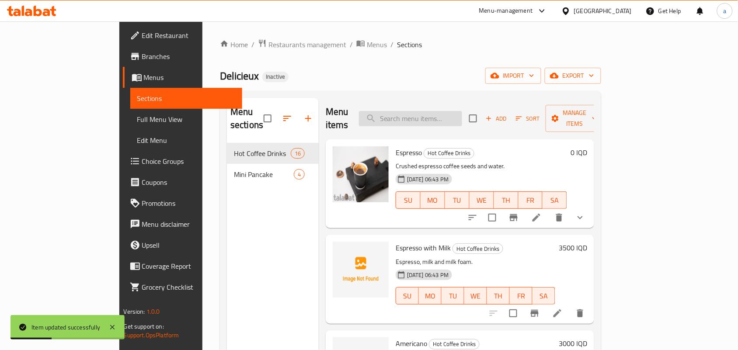
click at [444, 119] on input "search" at bounding box center [410, 118] width 103 height 15
paste input "Mochaccino"
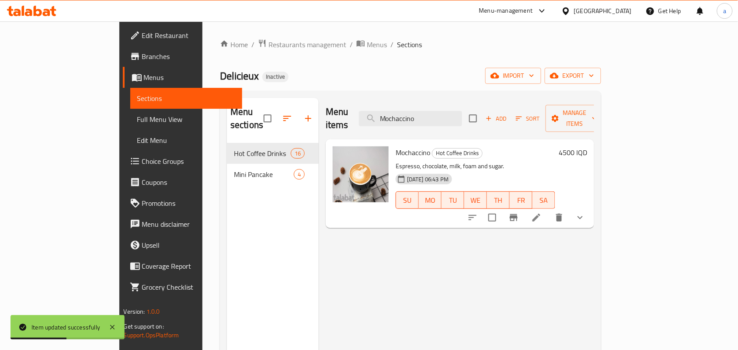
type input "Mochaccino"
click at [542, 212] on icon at bounding box center [536, 217] width 10 height 10
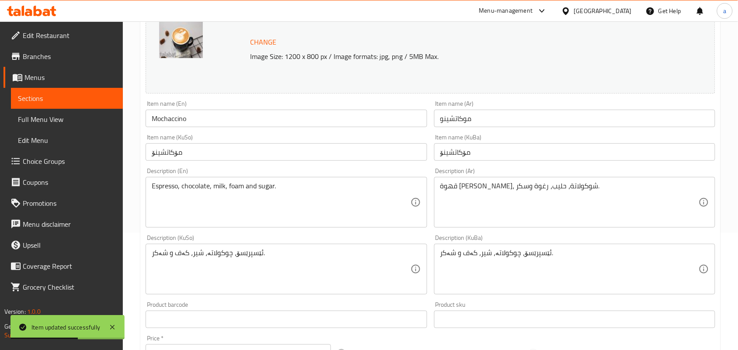
scroll to position [127, 0]
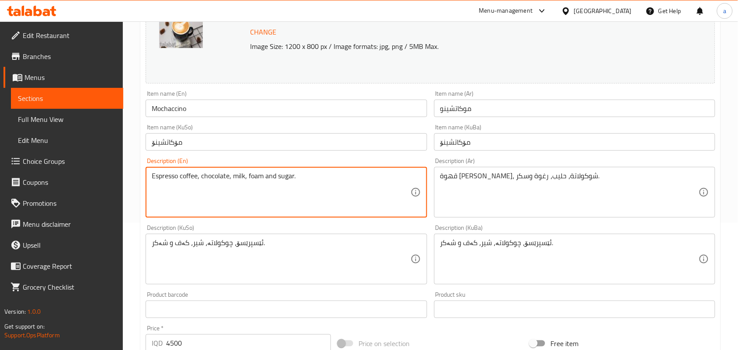
type textarea "Espresso coffee, chocolate, milk, foam and sugar."
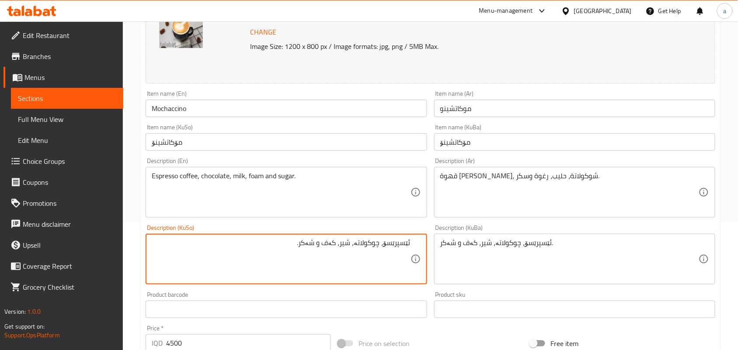
click at [407, 252] on textarea "ئێسپرێسۆ، چوکولاتە، شیر، کەف و شەکر." at bounding box center [281, 260] width 258 height 42
click at [402, 252] on textarea "قاوەی ئێسپرێسۆ، چوکولاتە، شیر، کەف و شەکر." at bounding box center [281, 260] width 258 height 42
type textarea "قاوەی ئێسپرێسۆ، چوکولاتە، شیر، کەف و شەکر."
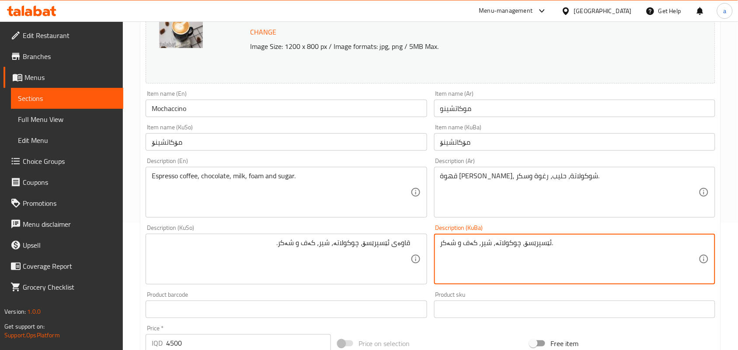
paste textarea "قاوەی"
type textarea "قاوەی ئێسپرێسۆ، چوکولاتە، شیر، کەف و شەکر."
click at [264, 111] on input "Mochaccino" at bounding box center [286, 108] width 281 height 17
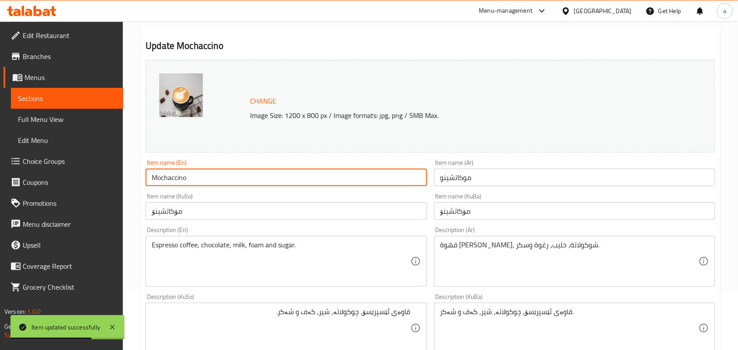
scroll to position [0, 0]
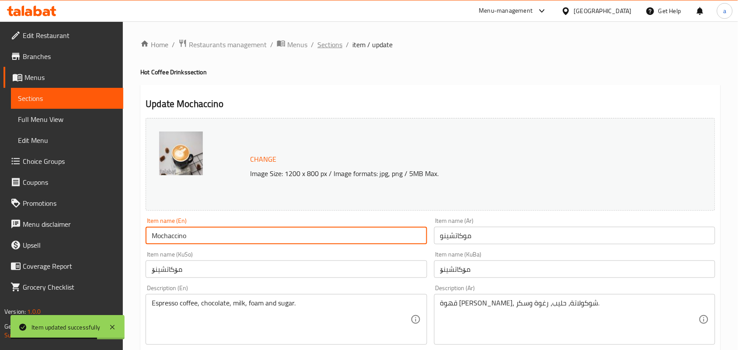
click at [341, 45] on span "Sections" at bounding box center [329, 44] width 25 height 10
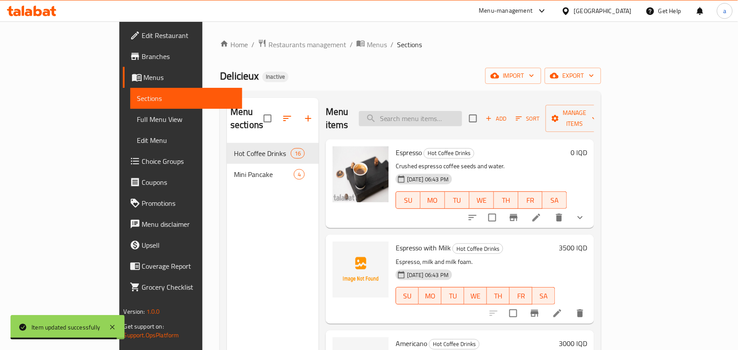
paste input "Othman Coffee"
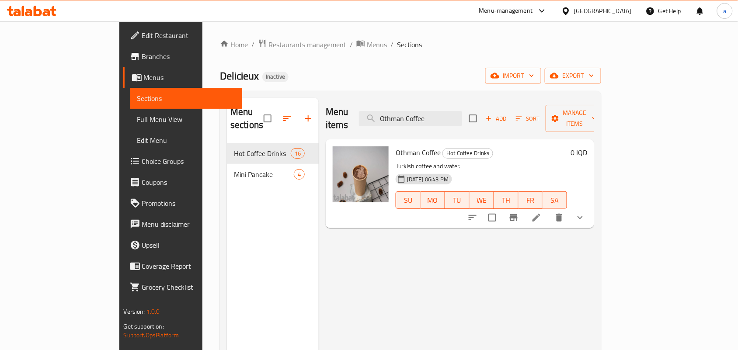
type input "Othman Coffee"
click at [542, 214] on icon at bounding box center [536, 217] width 10 height 10
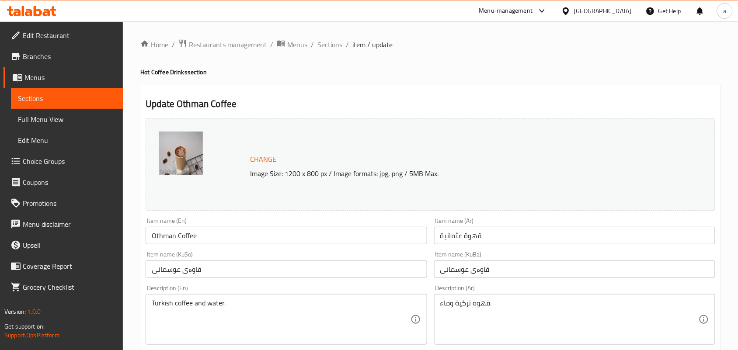
click at [177, 241] on input "Othman Coffee" at bounding box center [286, 235] width 281 height 17
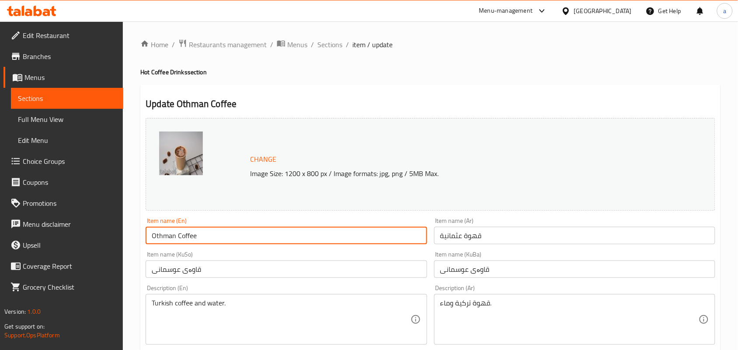
click at [178, 243] on input "Othman Coffee" at bounding box center [286, 235] width 281 height 17
click at [176, 241] on input "Othman Coffee" at bounding box center [286, 235] width 281 height 17
click at [176, 243] on input "Othmani Coffee" at bounding box center [286, 235] width 281 height 17
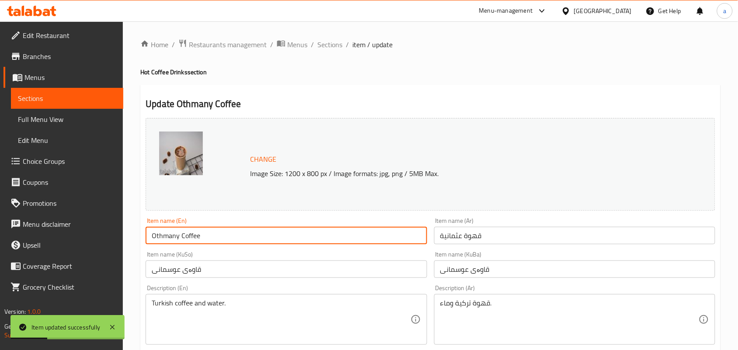
click at [179, 243] on input "Othmany Coffee" at bounding box center [286, 235] width 281 height 17
type input "Othmany Coffee"
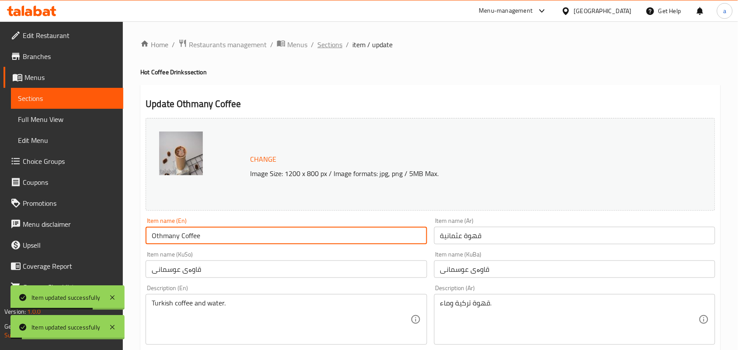
click at [342, 50] on span "Sections" at bounding box center [329, 44] width 25 height 10
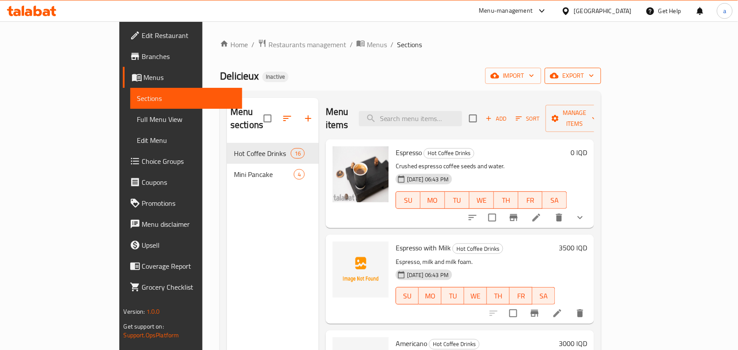
click at [594, 81] on span "export" at bounding box center [573, 75] width 42 height 11
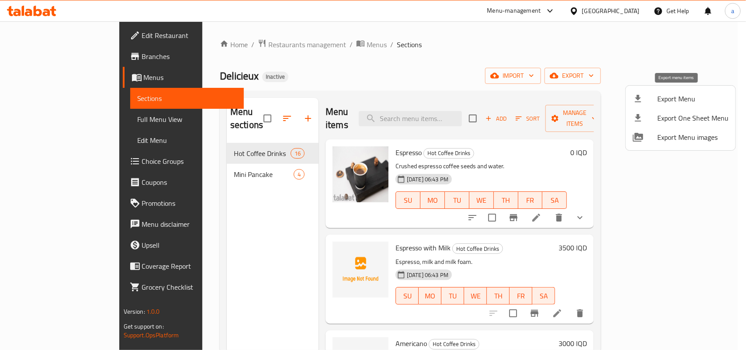
click at [656, 97] on div at bounding box center [645, 99] width 24 height 10
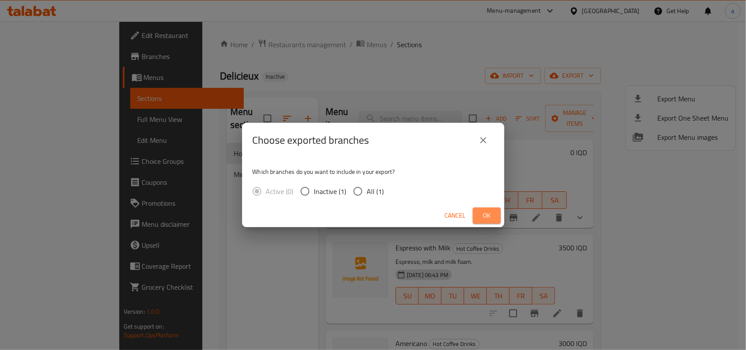
click at [486, 219] on span "Ok" at bounding box center [487, 215] width 14 height 11
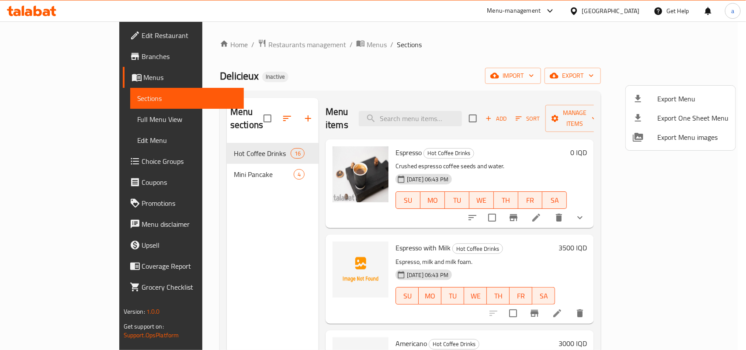
click at [313, 40] on div at bounding box center [373, 175] width 746 height 350
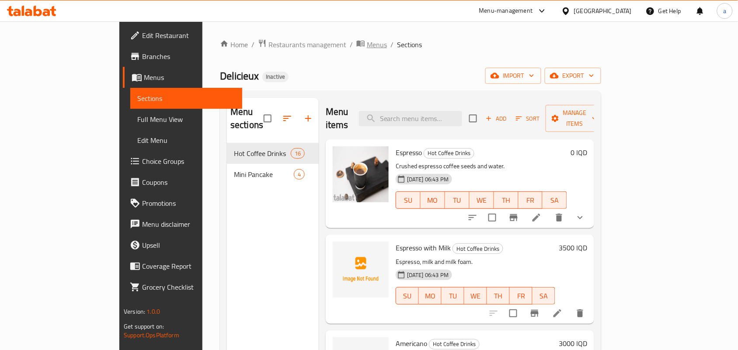
click at [367, 42] on span "Menus" at bounding box center [377, 44] width 20 height 10
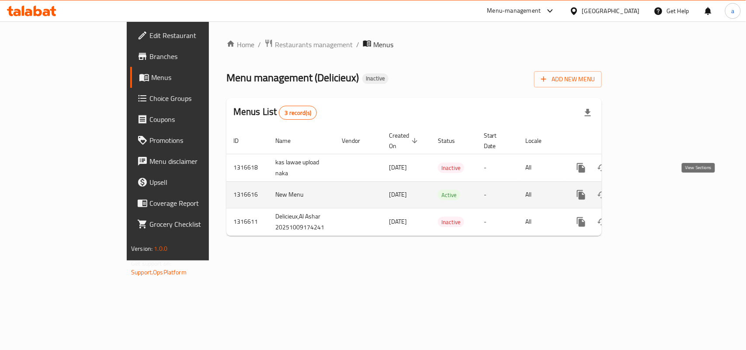
click at [649, 191] on icon "enhanced table" at bounding box center [644, 195] width 10 height 10
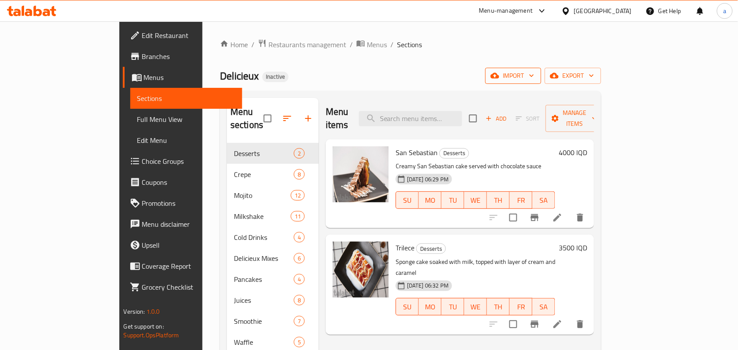
click at [541, 83] on button "import" at bounding box center [513, 76] width 56 height 16
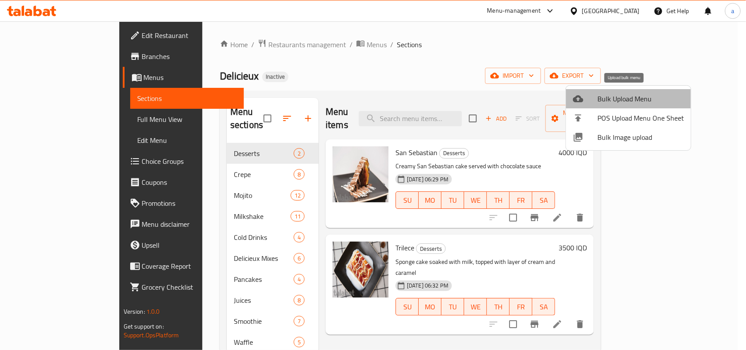
click at [599, 101] on span "Bulk Upload Menu" at bounding box center [640, 99] width 87 height 10
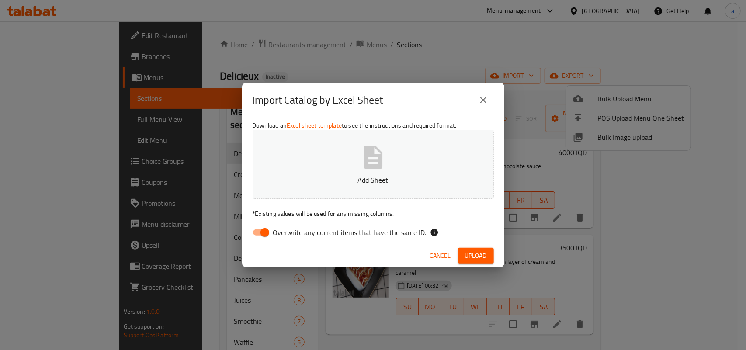
click at [262, 232] on input "Overwrite any current items that have the same ID." at bounding box center [265, 232] width 50 height 17
checkbox input "false"
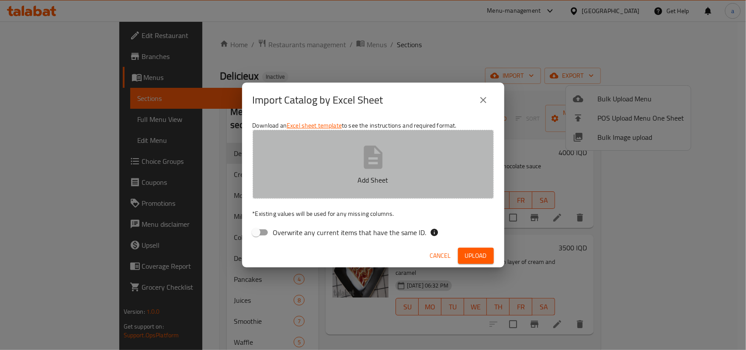
click at [383, 156] on icon "button" at bounding box center [373, 157] width 28 height 28
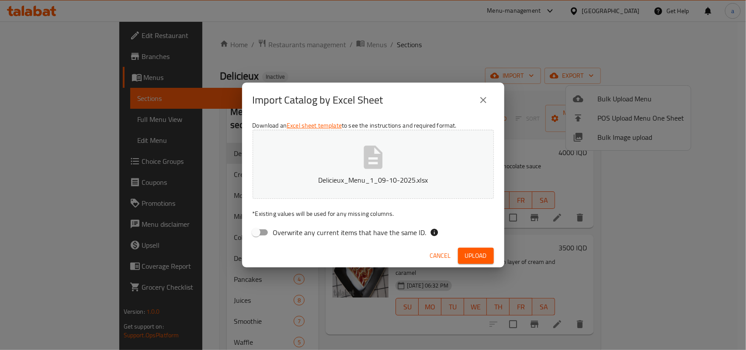
click at [483, 264] on button "Upload" at bounding box center [476, 256] width 36 height 16
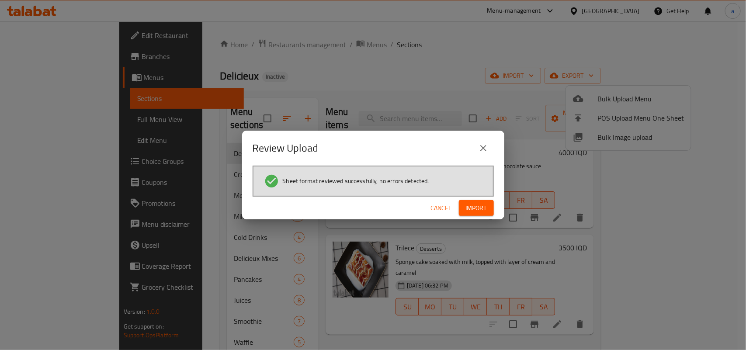
click at [482, 209] on span "Import" at bounding box center [476, 208] width 21 height 11
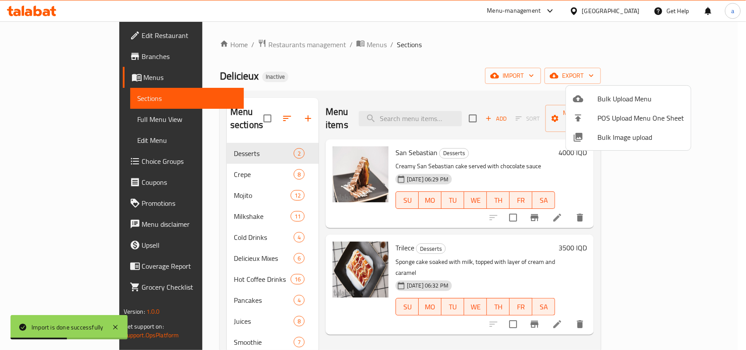
drag, startPoint x: 368, startPoint y: 334, endPoint x: 357, endPoint y: 312, distance: 25.0
click at [368, 334] on div at bounding box center [373, 175] width 746 height 350
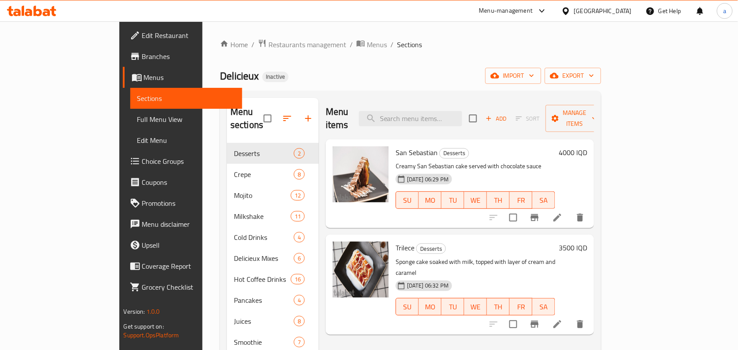
click at [282, 113] on icon "button" at bounding box center [287, 118] width 10 height 10
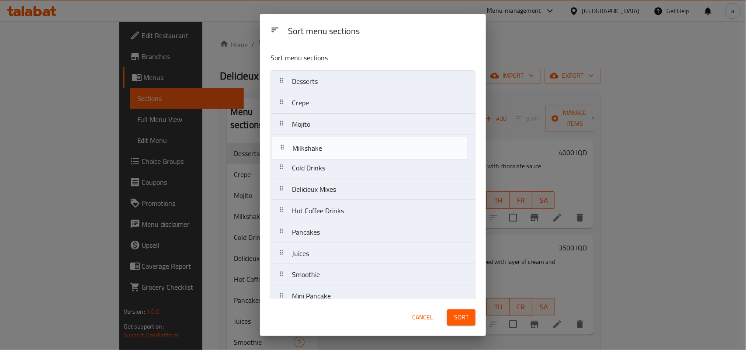
drag, startPoint x: 352, startPoint y: 137, endPoint x: 353, endPoint y: 142, distance: 5.3
click at [353, 142] on nav "Desserts Crepe Mojito Milkshake Cold Drinks Delicieux Mixes Hot Coffee Drinks P…" at bounding box center [373, 199] width 205 height 259
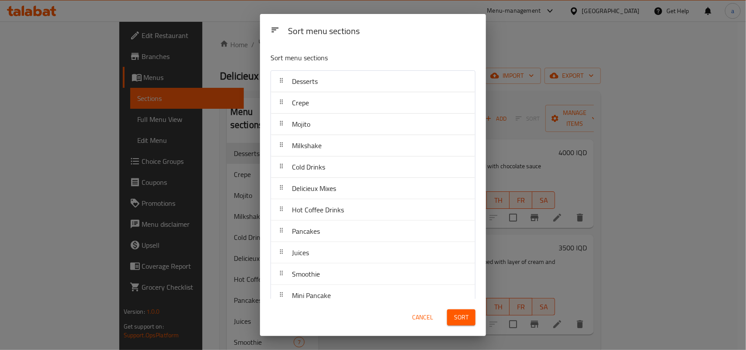
scroll to position [42, 0]
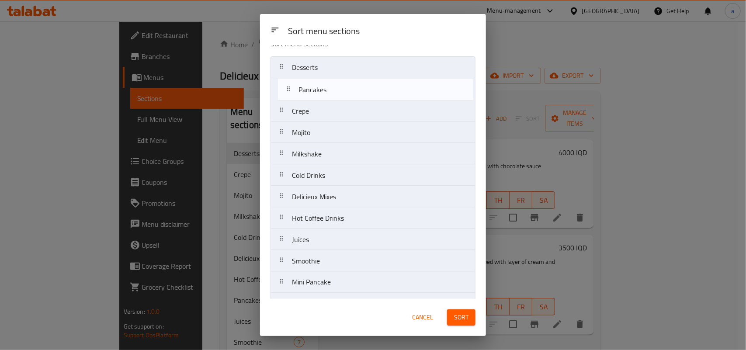
drag, startPoint x: 335, startPoint y: 194, endPoint x: 342, endPoint y: 80, distance: 113.8
click at [342, 80] on nav "Desserts Crepe Mojito Milkshake Cold Drinks Delicieux Mixes Hot Coffee Drinks P…" at bounding box center [373, 185] width 205 height 259
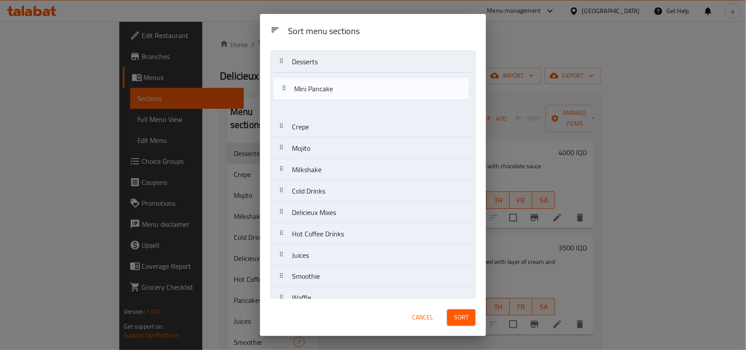
drag, startPoint x: 333, startPoint y: 260, endPoint x: 335, endPoint y: 79, distance: 181.4
click at [335, 79] on nav "Desserts Pancakes Crepe Mojito Milkshake Cold Drinks Delicieux Mixes Hot Coffee…" at bounding box center [373, 180] width 205 height 259
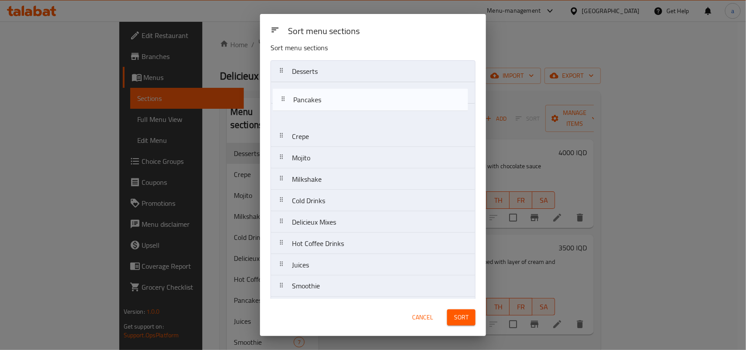
drag, startPoint x: 330, startPoint y: 99, endPoint x: 330, endPoint y: 92, distance: 7.4
click at [330, 92] on nav "Desserts Mini Pancake Pancakes Crepe Mojito Milkshake Cold Drinks Delicieux Mix…" at bounding box center [373, 189] width 205 height 259
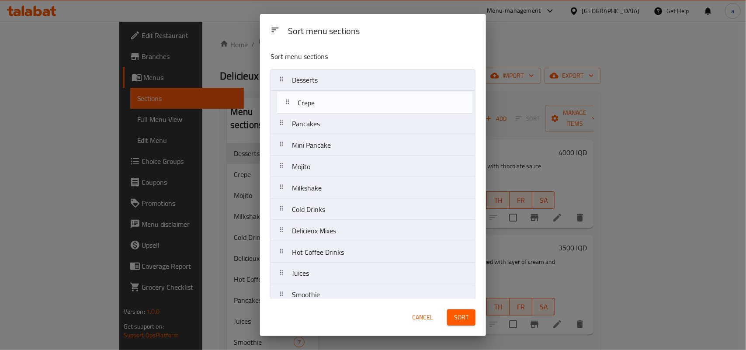
click at [330, 99] on nav "Desserts Pancakes Mini Pancake Crepe Mojito Milkshake Cold Drinks Delicieux Mix…" at bounding box center [373, 198] width 205 height 259
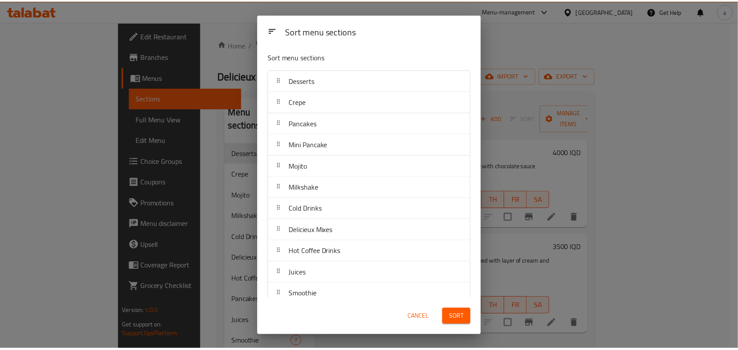
scroll to position [42, 0]
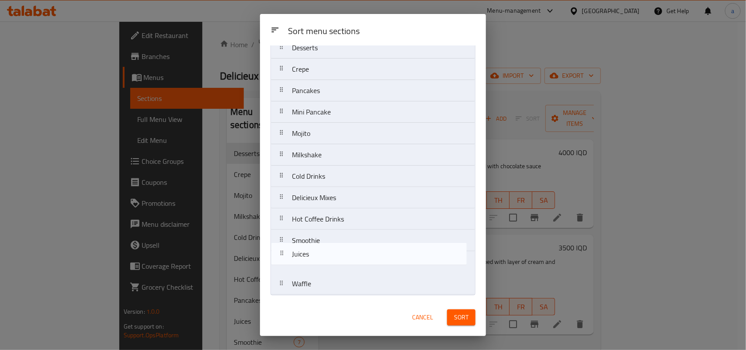
drag, startPoint x: 337, startPoint y: 241, endPoint x: 335, endPoint y: 269, distance: 27.6
click at [335, 269] on nav "Desserts Crepe Pancakes Mini Pancake Mojito Milkshake Cold Drinks Delicieux Mix…" at bounding box center [373, 166] width 205 height 259
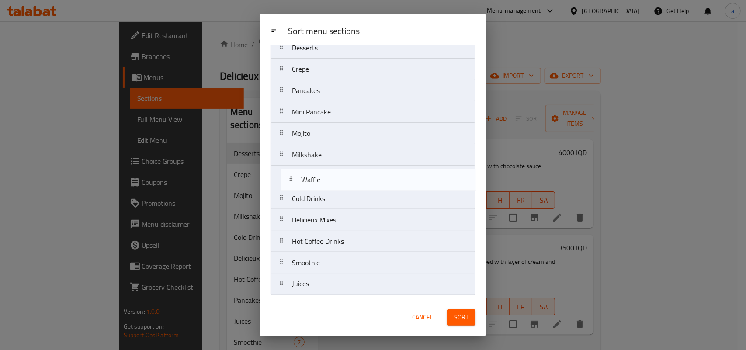
drag, startPoint x: 331, startPoint y: 282, endPoint x: 340, endPoint y: 170, distance: 113.1
click at [340, 170] on nav "Desserts Crepe Pancakes Mini Pancake Mojito Milkshake Cold Drinks Delicieux Mix…" at bounding box center [373, 166] width 205 height 259
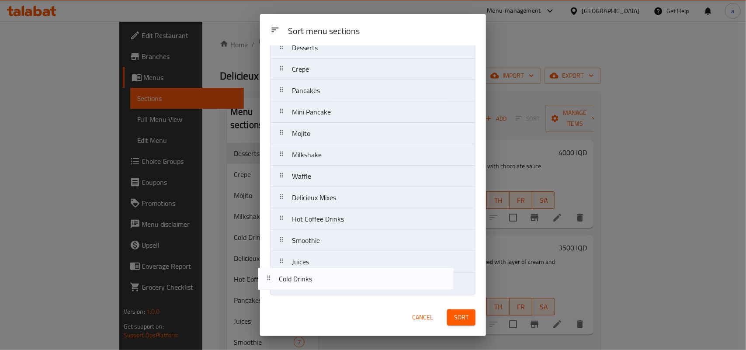
drag, startPoint x: 332, startPoint y: 199, endPoint x: 319, endPoint y: 291, distance: 92.7
click at [319, 291] on nav "Desserts Crepe Pancakes Mini Pancake Mojito Milkshake Waffle Cold Drinks Delici…" at bounding box center [373, 166] width 205 height 259
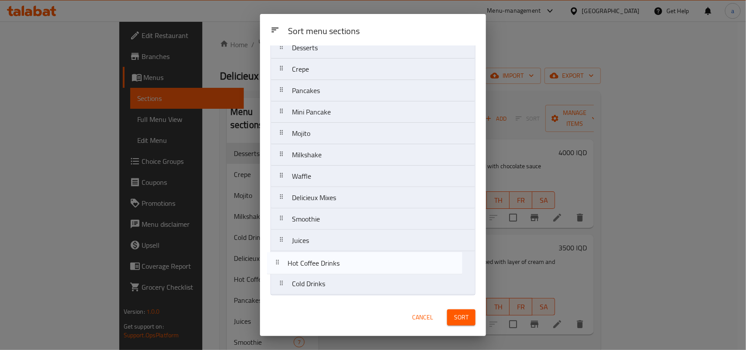
drag, startPoint x: 341, startPoint y: 215, endPoint x: 337, endPoint y: 269, distance: 53.5
click at [337, 269] on nav "Desserts Crepe Pancakes Mini Pancake Mojito Milkshake Waffle Delicieux Mixes Ho…" at bounding box center [373, 166] width 205 height 259
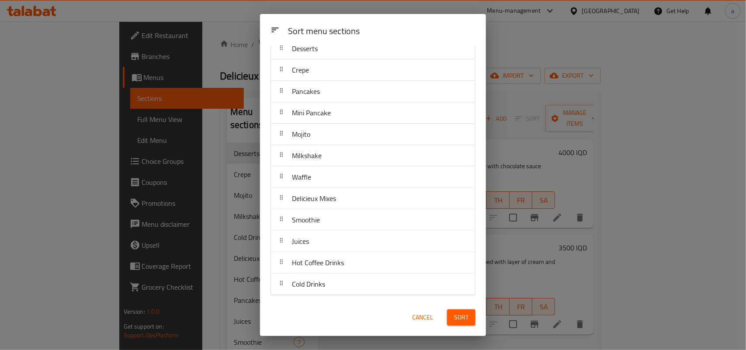
click at [455, 316] on span "Sort" at bounding box center [461, 317] width 14 height 11
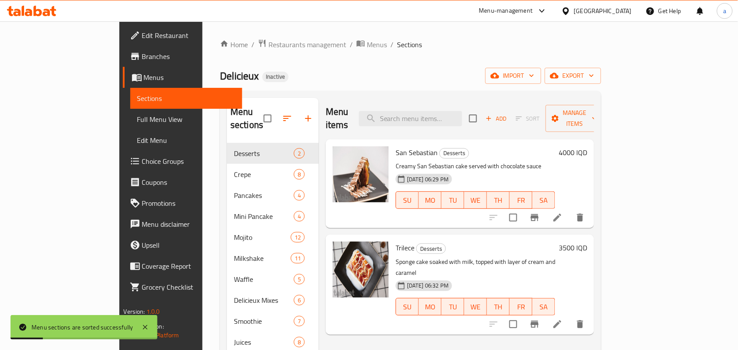
click at [137, 121] on span "Full Menu View" at bounding box center [186, 119] width 98 height 10
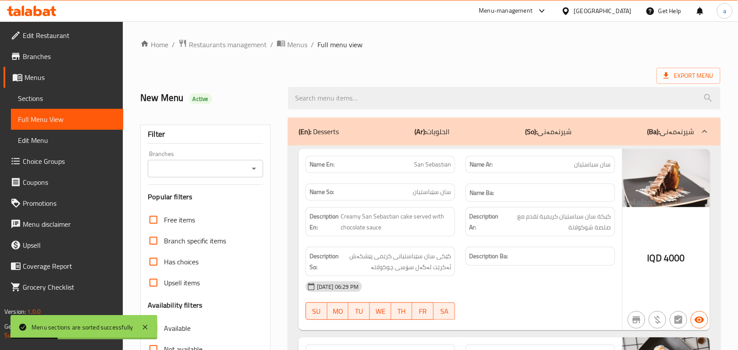
click at [260, 176] on div "Branches" at bounding box center [205, 168] width 115 height 17
click at [256, 174] on icon "Open" at bounding box center [254, 168] width 10 height 10
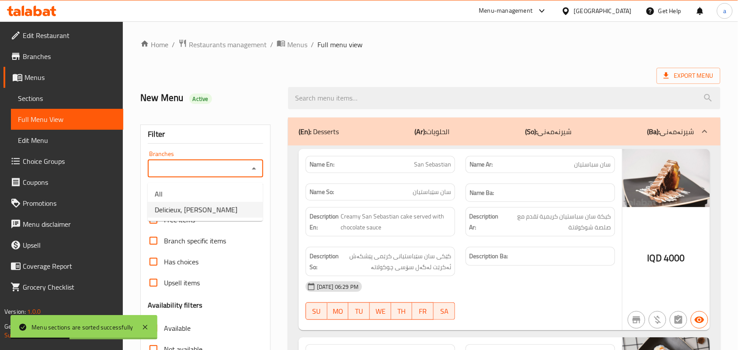
click at [204, 215] on span "Delicieux, Al Ashar" at bounding box center [196, 210] width 83 height 10
type input "Delicieux, Al Ashar"
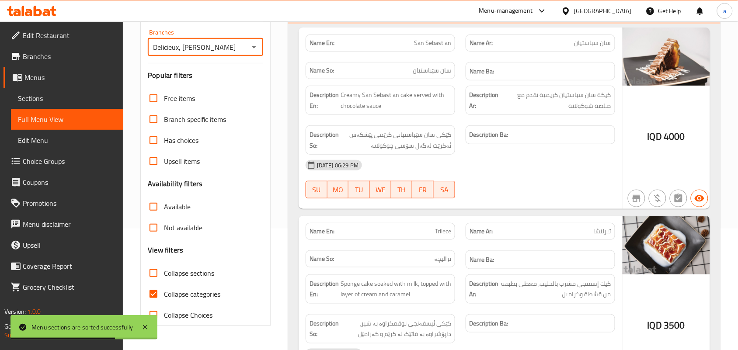
scroll to position [127, 0]
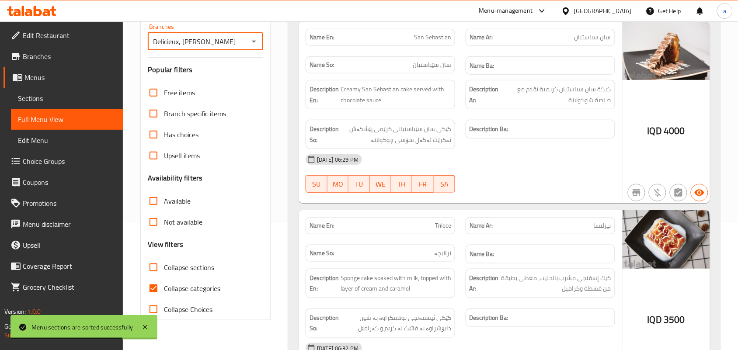
click at [150, 274] on input "Collapse sections" at bounding box center [153, 267] width 21 height 21
checkbox input "true"
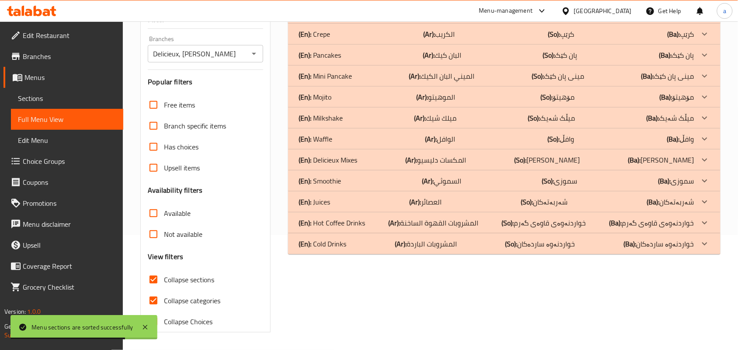
click at [156, 293] on input "Collapse categories" at bounding box center [153, 300] width 21 height 21
checkbox input "false"
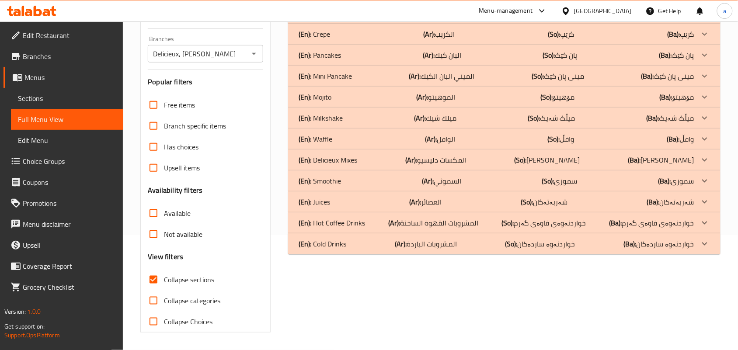
click at [478, 221] on p "(Ar): المشروبات القهوة الساخنة" at bounding box center [433, 223] width 90 height 10
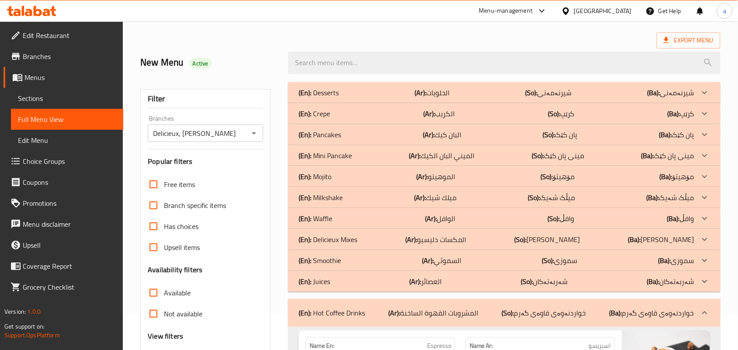
scroll to position [0, 0]
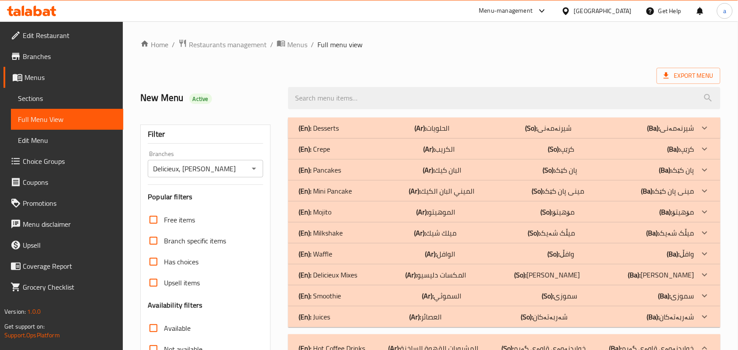
click at [464, 194] on p "(Ar): الميني البان الكيك" at bounding box center [442, 191] width 66 height 10
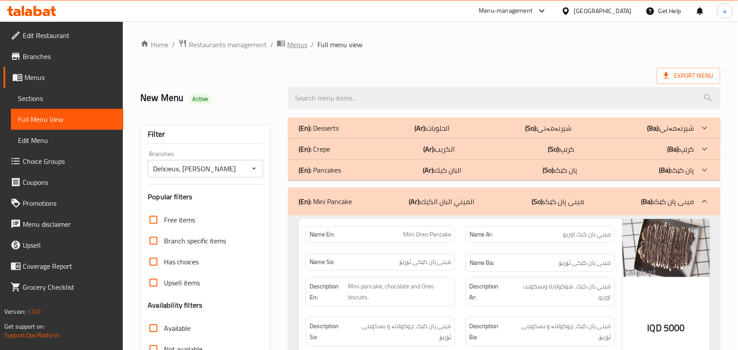
click at [303, 45] on span "Menus" at bounding box center [297, 44] width 20 height 10
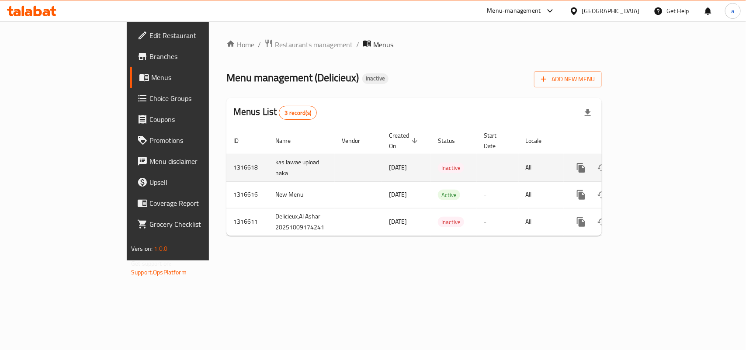
click at [626, 164] on icon "enhanced table" at bounding box center [623, 168] width 6 height 8
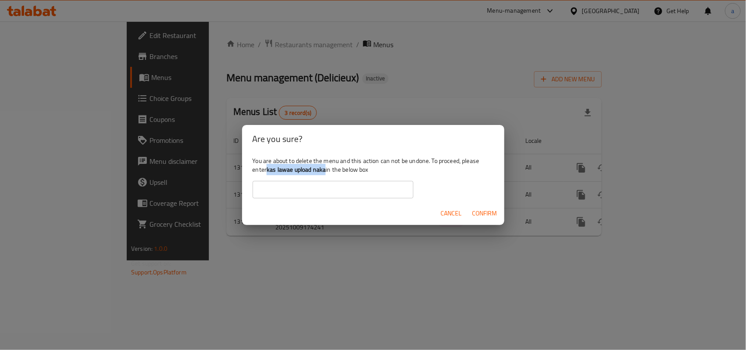
drag, startPoint x: 288, startPoint y: 169, endPoint x: 352, endPoint y: 169, distance: 63.4
click at [352, 169] on div "You are about to delete the menu and this action can not be undone. To proceed,…" at bounding box center [373, 177] width 262 height 49
copy b "kas lawae upload naka"
drag, startPoint x: 320, startPoint y: 191, endPoint x: 358, endPoint y: 193, distance: 37.6
click at [320, 191] on input "text" at bounding box center [333, 189] width 161 height 17
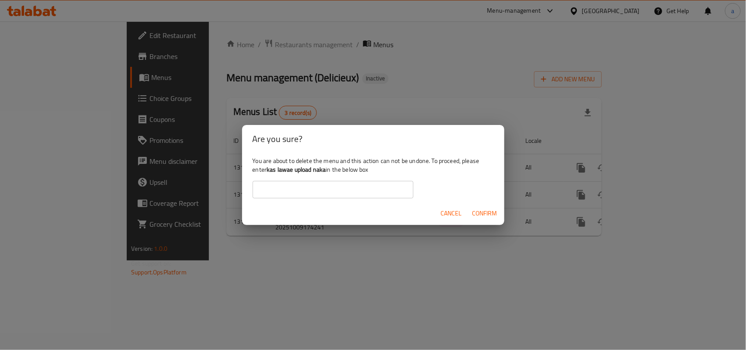
paste input "kas lawae upload naka"
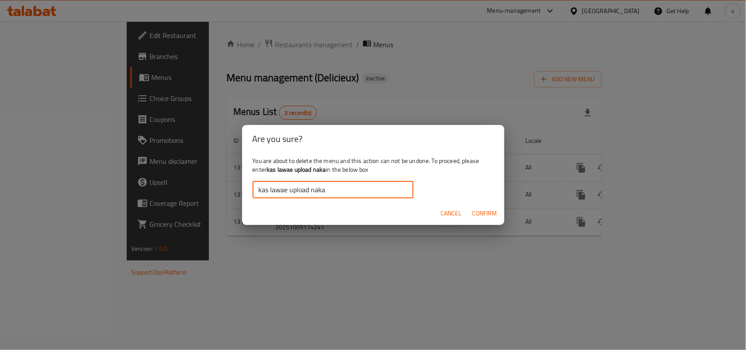
type input "kas lawae upload naka"
click at [479, 217] on span "Confirm" at bounding box center [484, 213] width 25 height 11
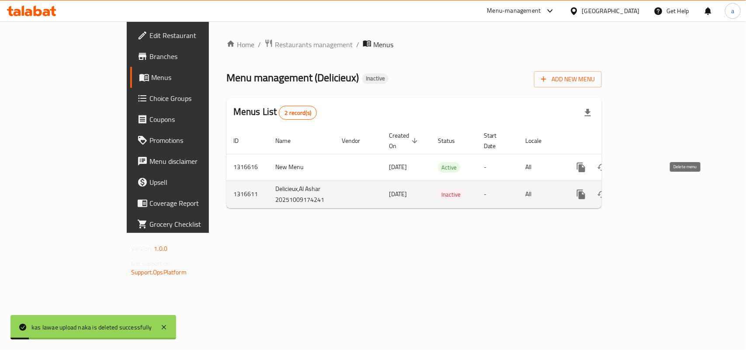
click at [628, 189] on icon "enhanced table" at bounding box center [623, 194] width 10 height 10
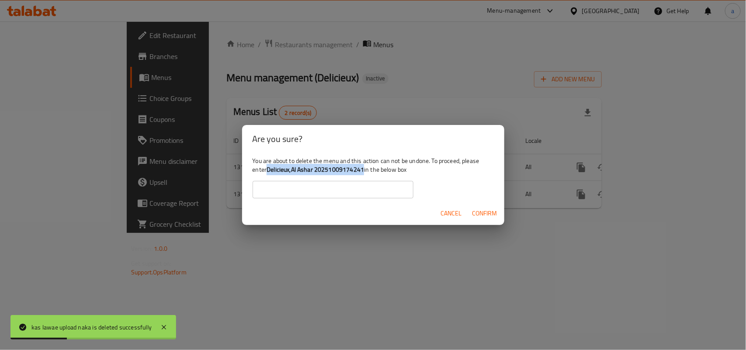
drag, startPoint x: 289, startPoint y: 171, endPoint x: 390, endPoint y: 174, distance: 101.4
click at [364, 174] on b "Delicieux,Al Ashar 20251009174241" at bounding box center [315, 169] width 97 height 11
copy b "Delicieux,Al Ashar 20251009174241"
click at [341, 191] on input "text" at bounding box center [333, 189] width 161 height 17
paste input "Delicieux,Al Ashar 20251009174241"
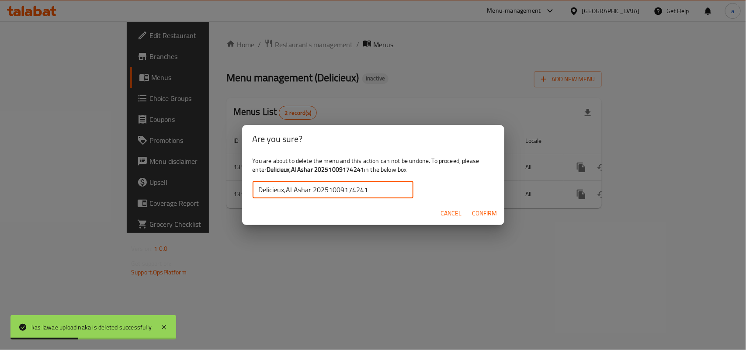
click at [491, 215] on span "Confirm" at bounding box center [484, 213] width 25 height 11
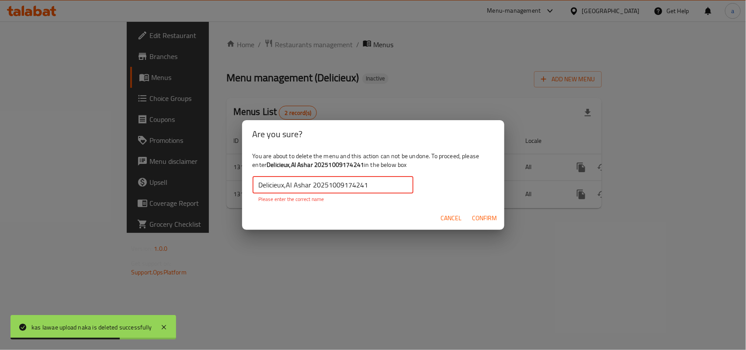
click at [387, 191] on input "Delicieux,Al Ashar 20251009174241" at bounding box center [333, 184] width 161 height 17
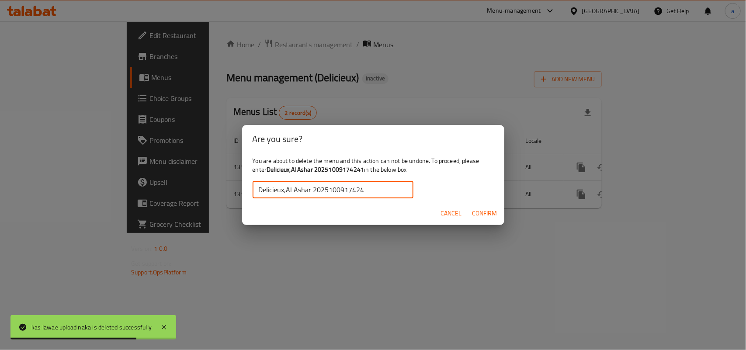
click at [257, 189] on input "Delicieux,Al Ashar 2025100917424" at bounding box center [333, 189] width 161 height 17
type input "Delicieux,Al Ashar 2025100917424"
click at [501, 215] on div "Cancel Confirm" at bounding box center [373, 213] width 262 height 23
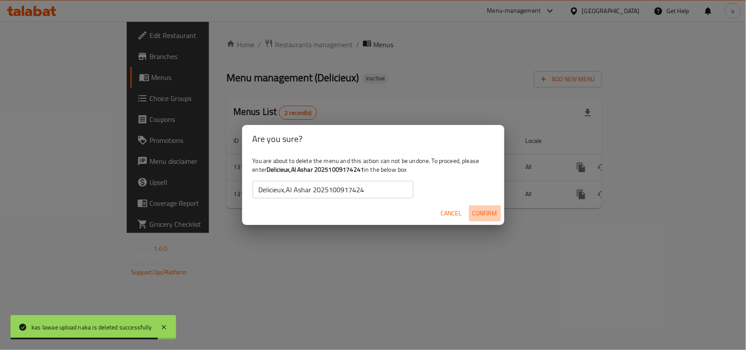
click at [477, 210] on span "Confirm" at bounding box center [484, 213] width 25 height 11
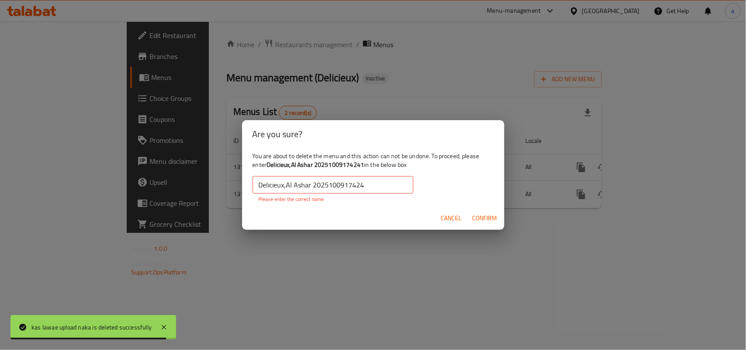
click at [410, 188] on input "Delicieux,Al Ashar 2025100917424" at bounding box center [333, 184] width 161 height 17
drag, startPoint x: 255, startPoint y: 188, endPoint x: 180, endPoint y: 188, distance: 75.2
click at [180, 188] on div "Are you sure? You are about to delete the menu and this action can not be undon…" at bounding box center [373, 175] width 746 height 350
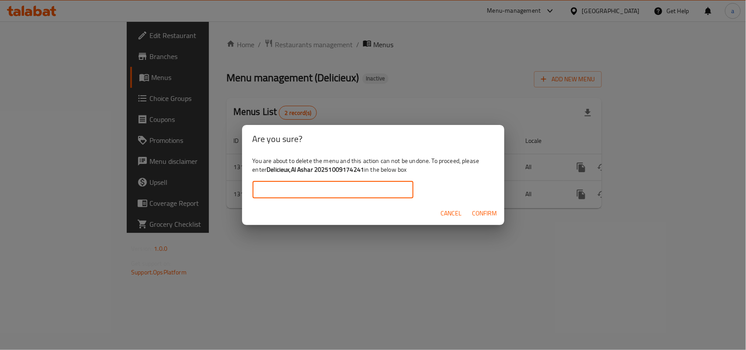
click at [442, 224] on div "Cancel Confirm" at bounding box center [373, 213] width 262 height 23
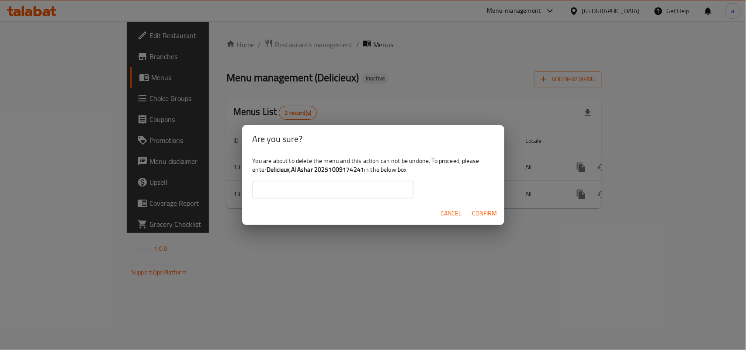
drag, startPoint x: 445, startPoint y: 220, endPoint x: 451, endPoint y: 204, distance: 17.3
click at [445, 219] on span "Cancel" at bounding box center [451, 213] width 21 height 11
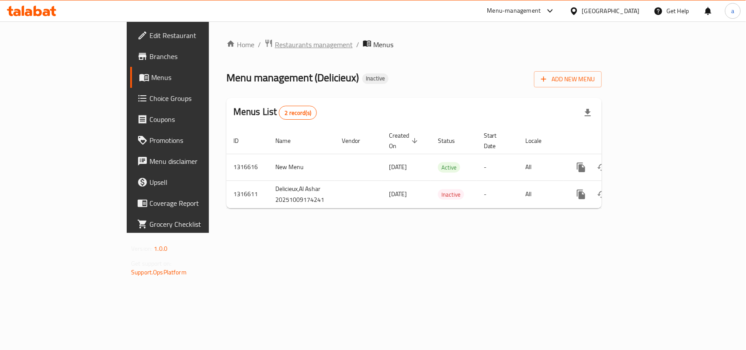
click at [275, 48] on span "Restaurants management" at bounding box center [314, 44] width 78 height 10
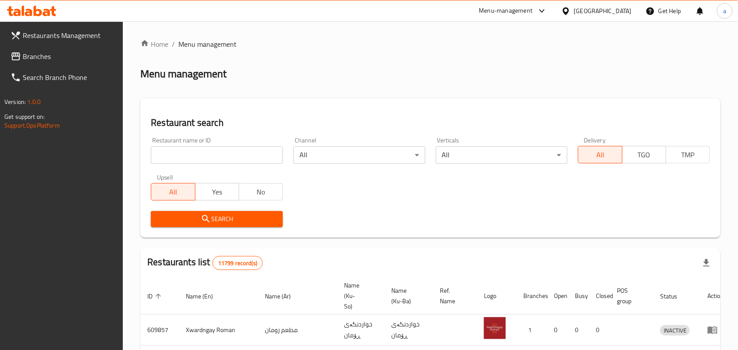
click at [205, 158] on input "search" at bounding box center [217, 154] width 132 height 17
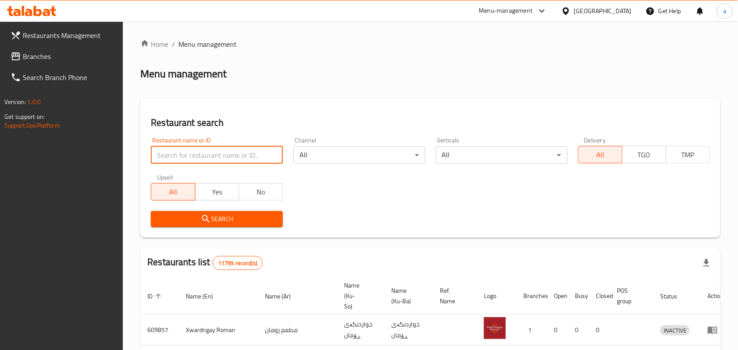
paste input "Lano Fast Food"
type input "Lano Fast Food"
click button "Search" at bounding box center [217, 219] width 132 height 16
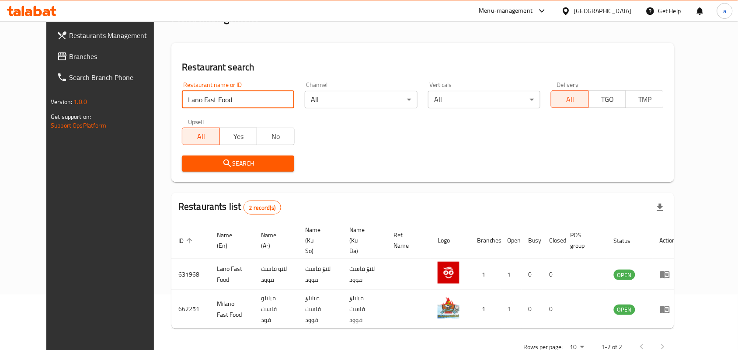
scroll to position [71, 0]
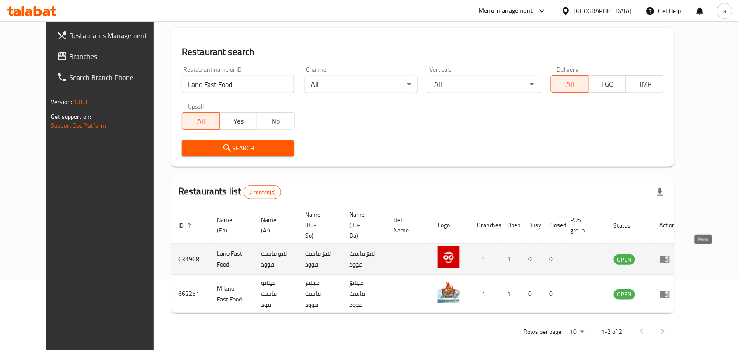
click at [670, 256] on icon "enhanced table" at bounding box center [665, 259] width 10 height 7
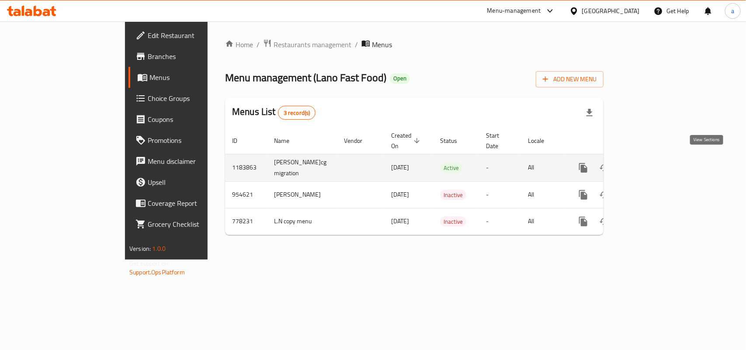
click at [652, 163] on icon "enhanced table" at bounding box center [646, 168] width 10 height 10
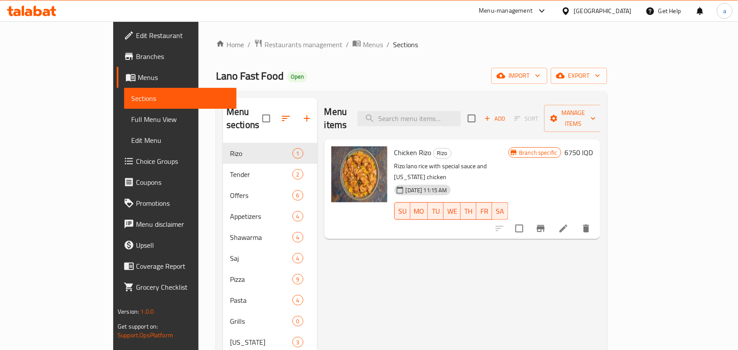
click at [131, 123] on span "Full Menu View" at bounding box center [180, 119] width 98 height 10
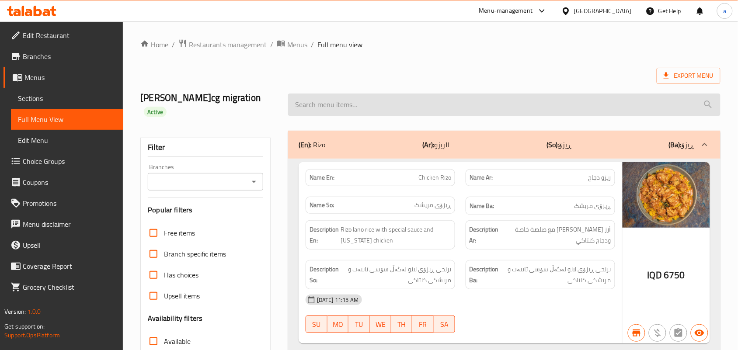
click at [334, 102] on input "search" at bounding box center [504, 105] width 432 height 22
paste input "Vegetable Pizza"
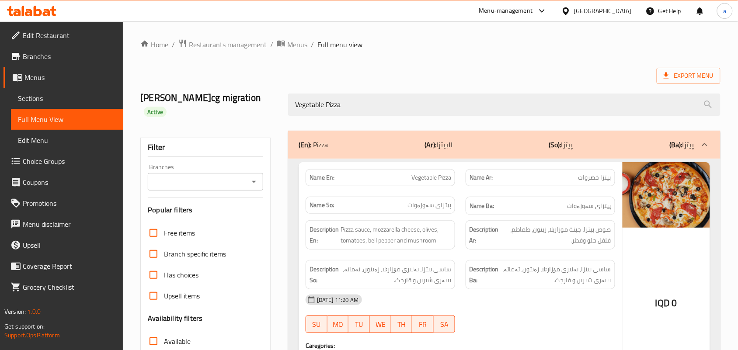
click at [249, 177] on icon "Open" at bounding box center [254, 182] width 10 height 10
type input "Vegetable Pizza"
click at [217, 213] on span "Lano Fast Food, Chwar Chra" at bounding box center [196, 210] width 83 height 10
type input "Lano Fast Food, Chwar Chra"
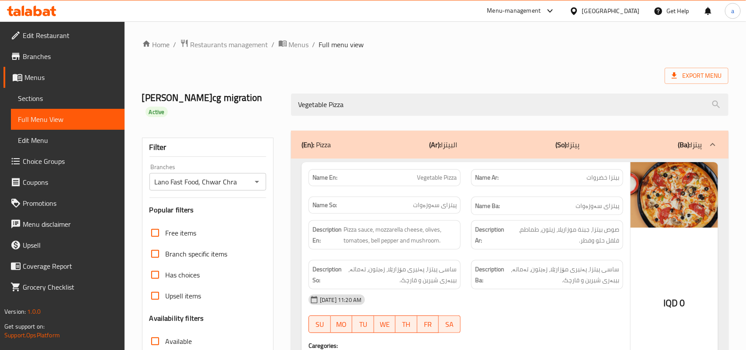
scroll to position [129, 0]
